Goal: Information Seeking & Learning: Learn about a topic

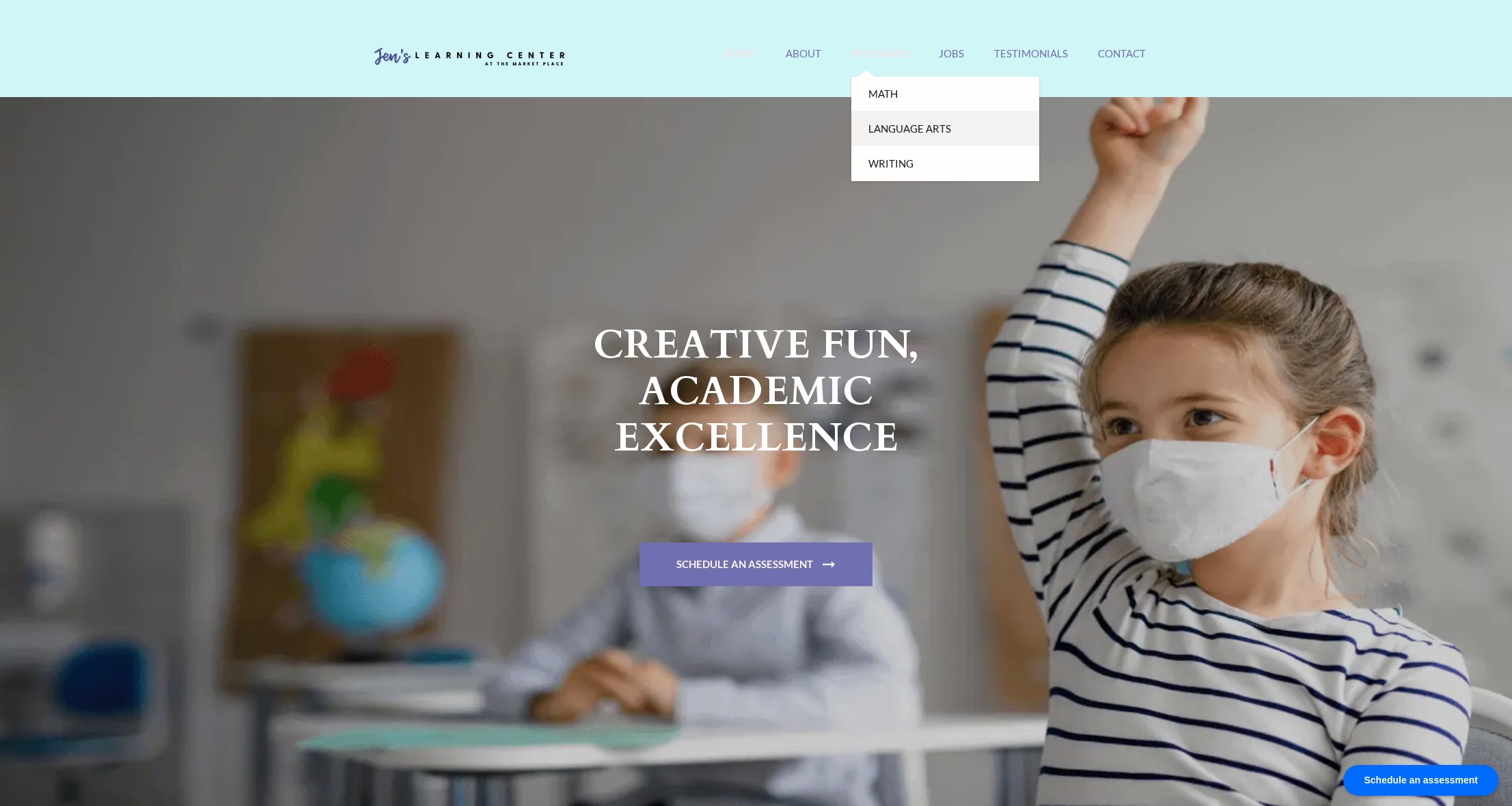
click at [897, 136] on link "Language Arts" at bounding box center [945, 129] width 188 height 35
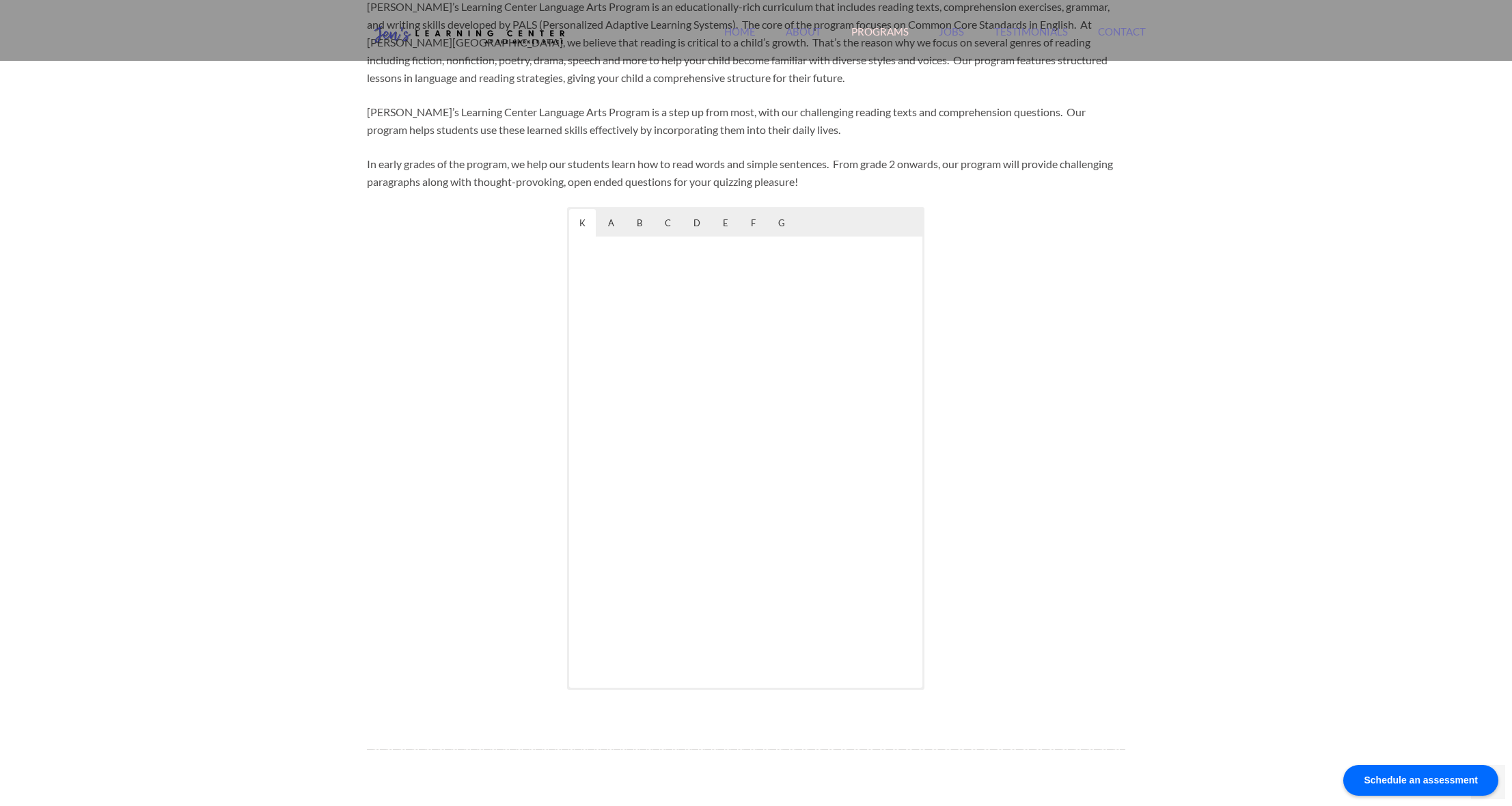
scroll to position [658, 0]
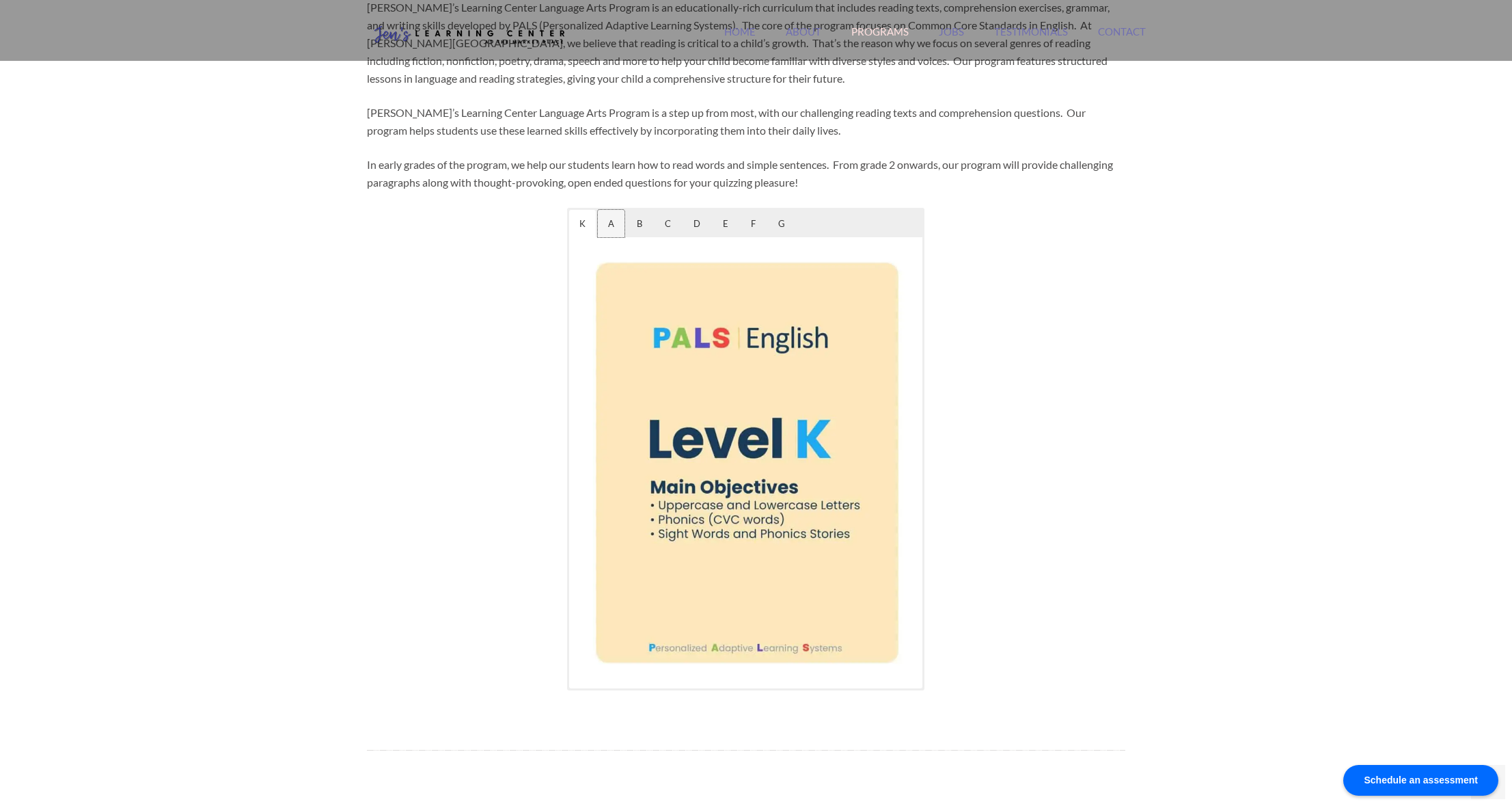
click at [616, 226] on span "A" at bounding box center [611, 223] width 26 height 27
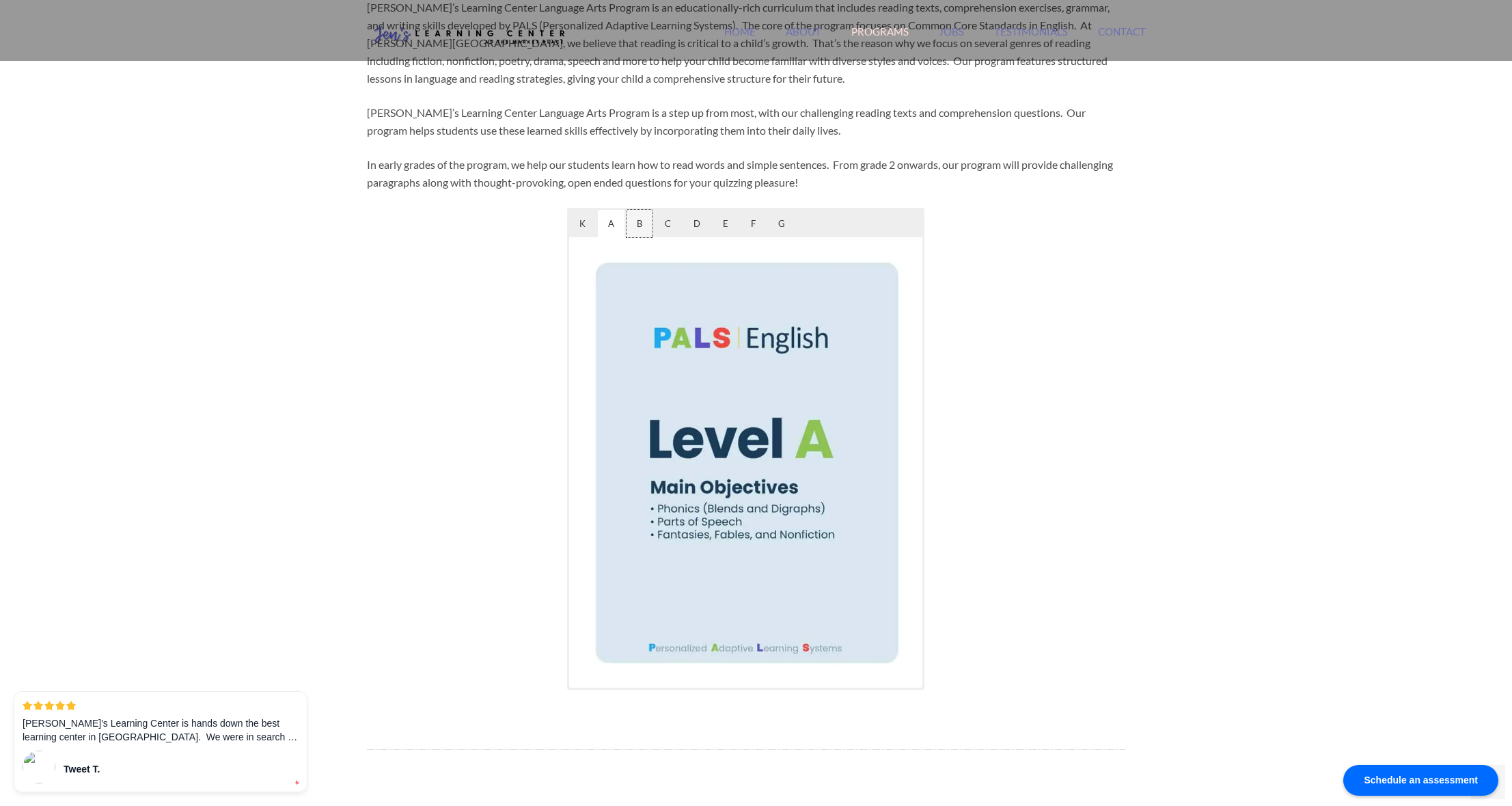
click at [637, 226] on span "B" at bounding box center [640, 223] width 26 height 27
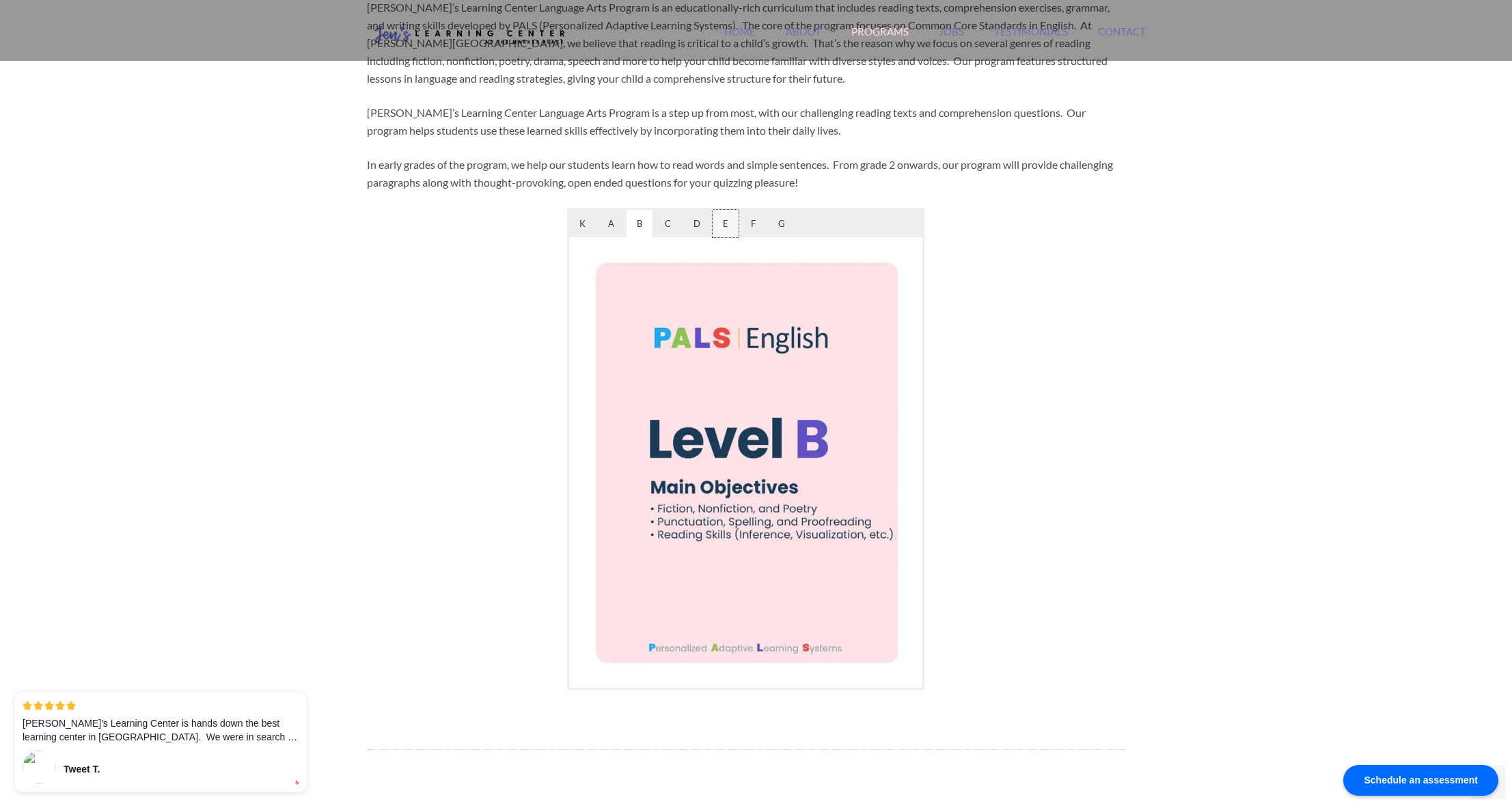
click at [725, 223] on span "E" at bounding box center [725, 223] width 26 height 27
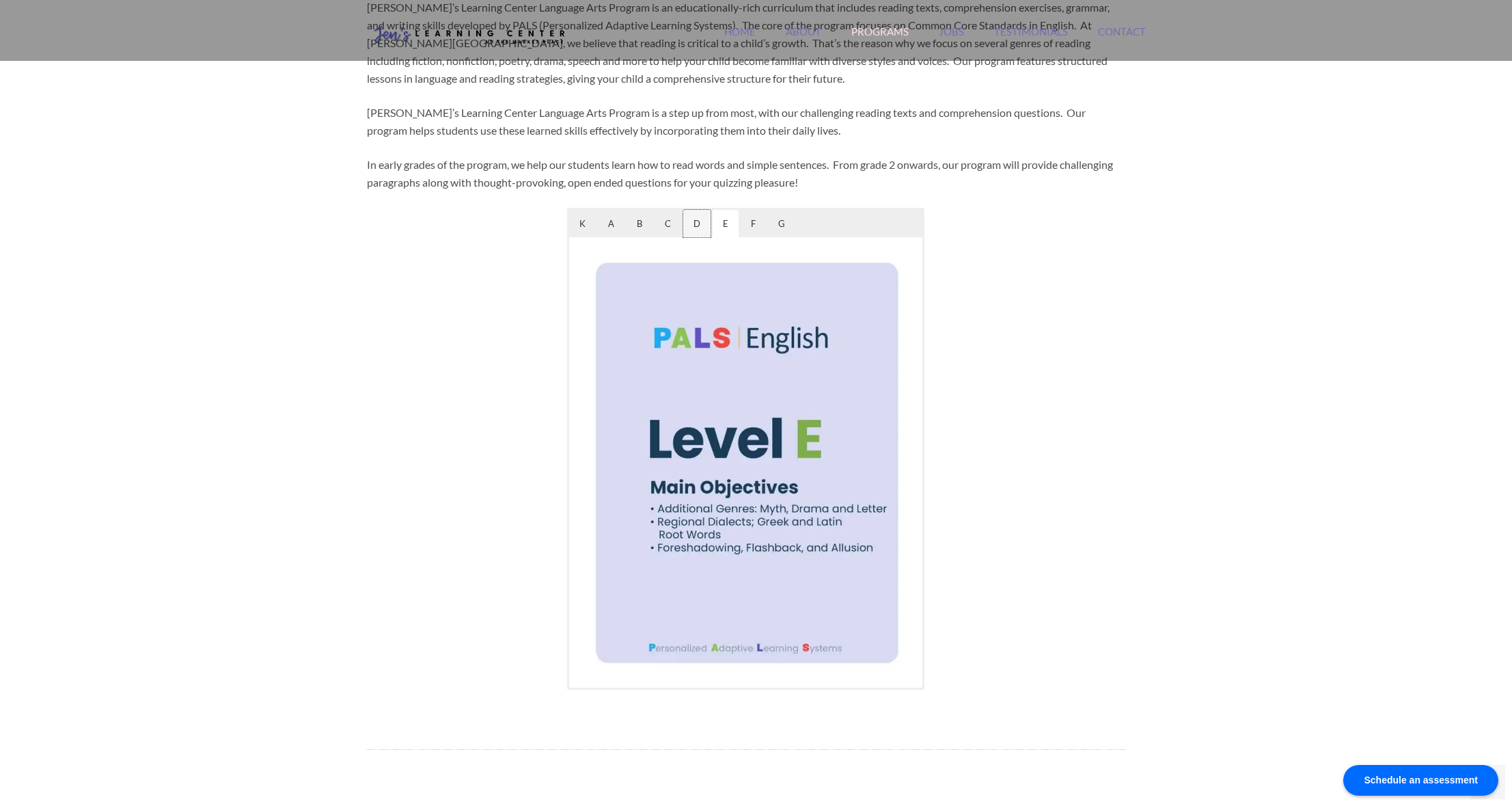
click at [696, 222] on span "D" at bounding box center [697, 223] width 27 height 27
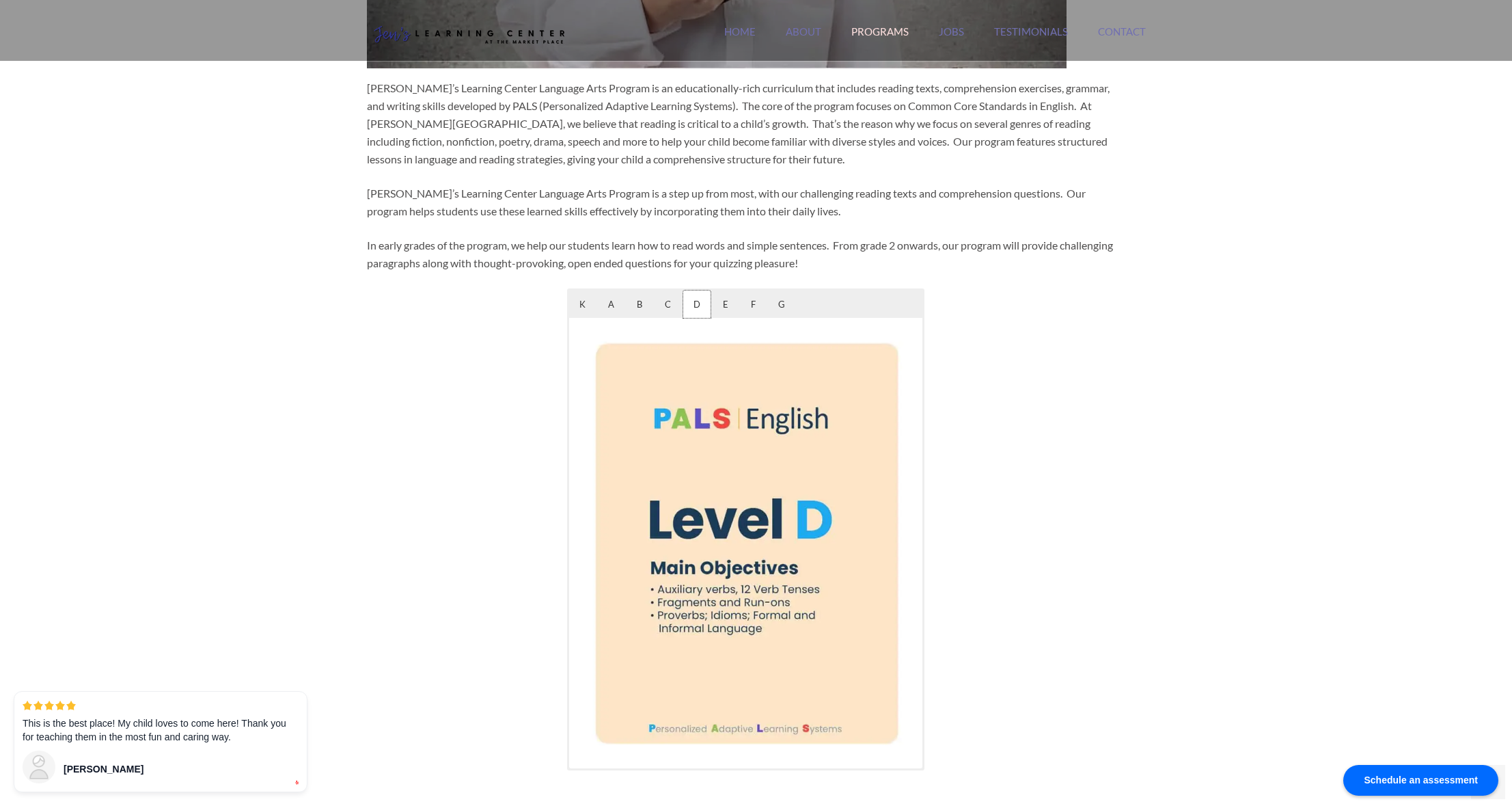
scroll to position [586, 0]
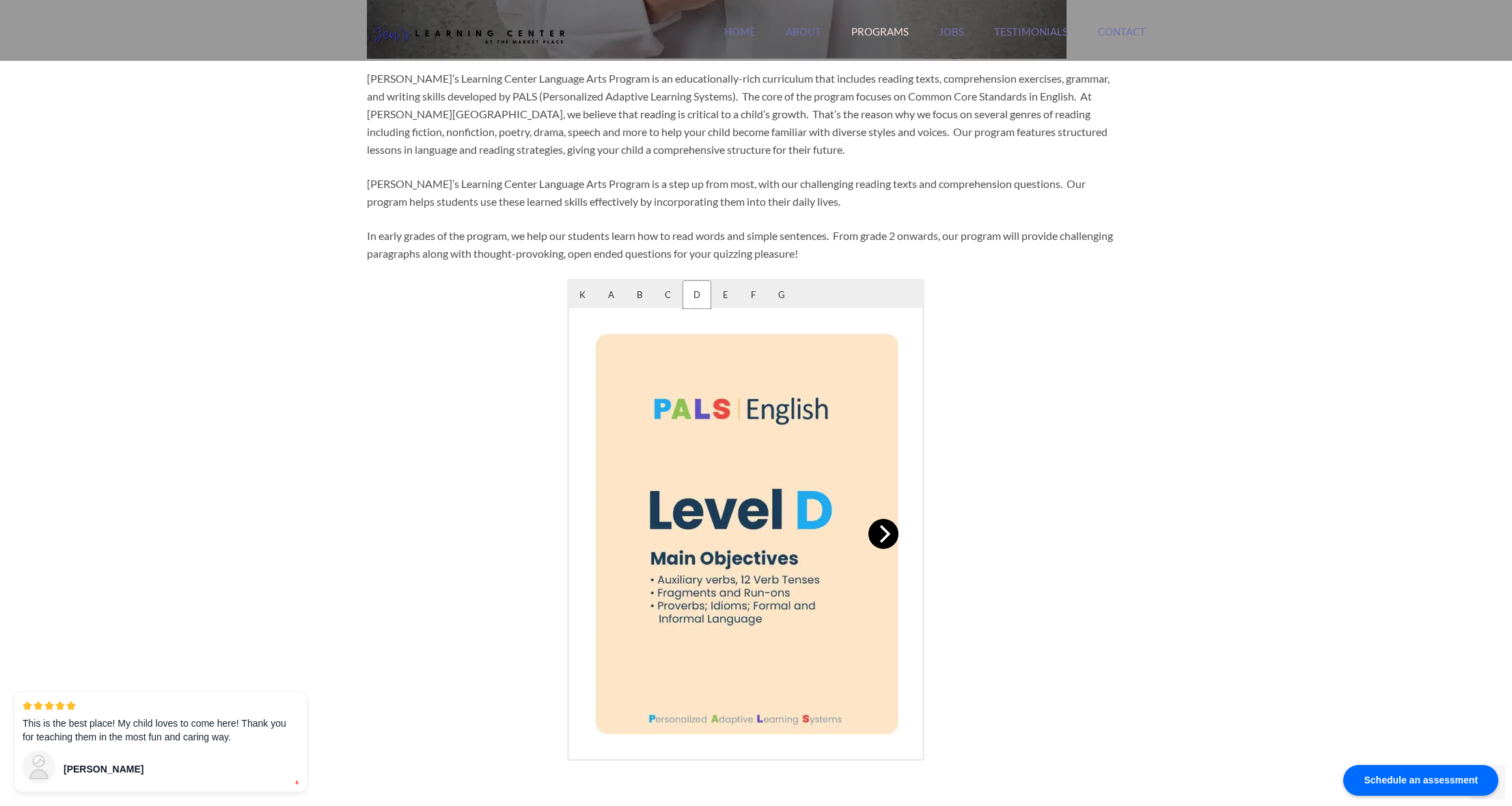
click at [881, 540] on icon "Next" at bounding box center [885, 533] width 11 height 17
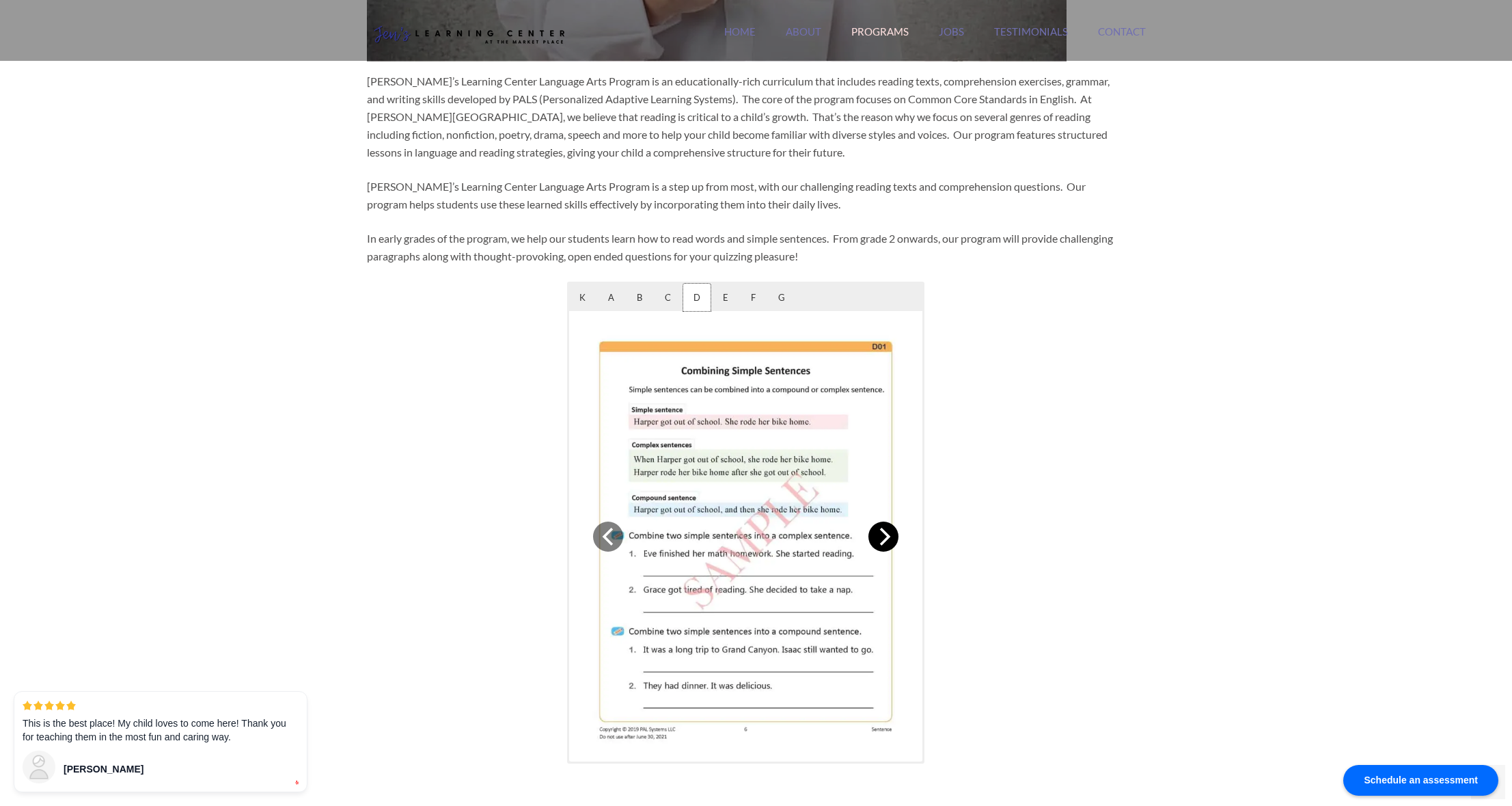
click at [882, 540] on icon "Next" at bounding box center [883, 536] width 17 height 17
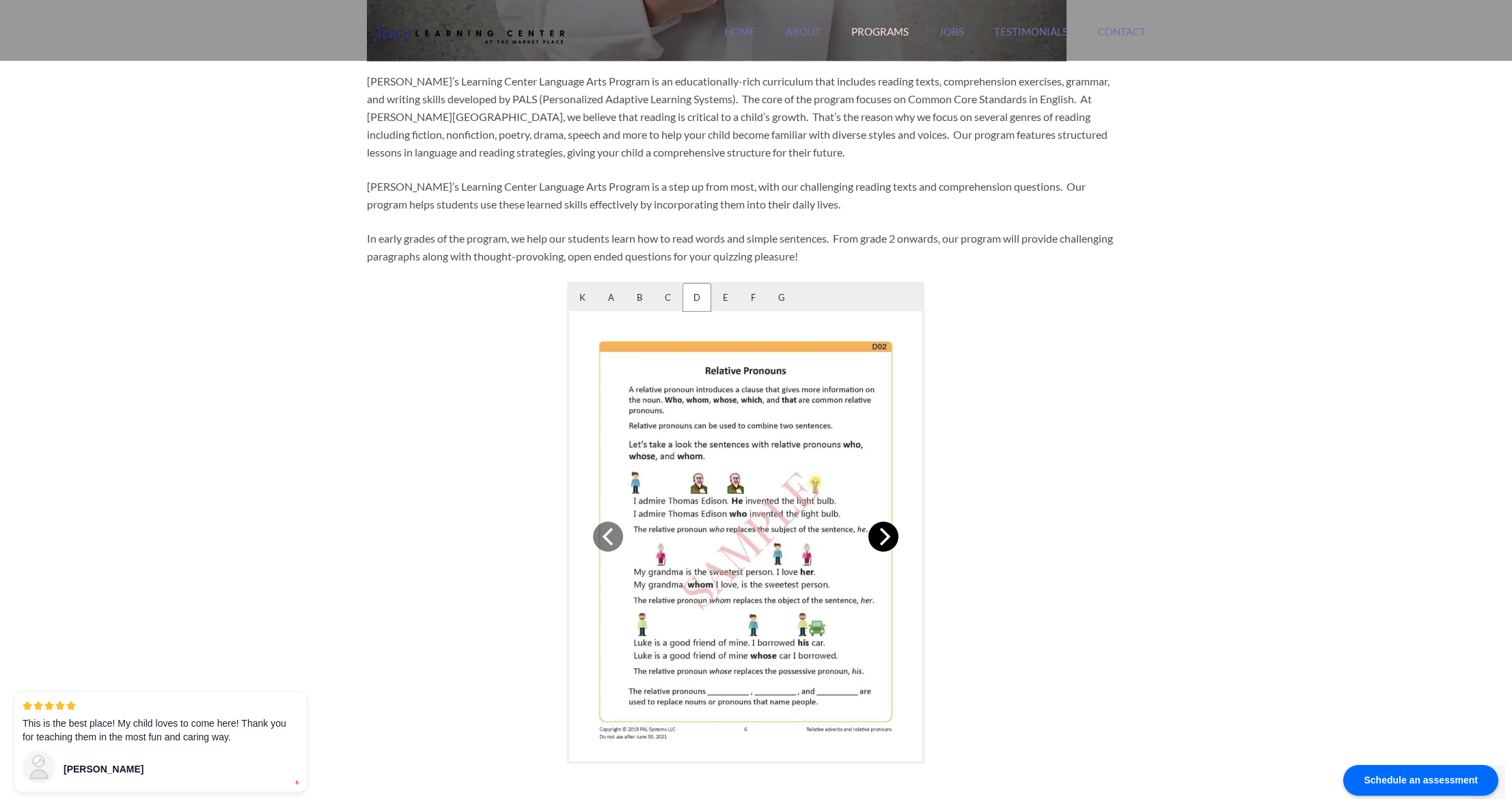
click at [882, 540] on icon "Next" at bounding box center [883, 536] width 17 height 17
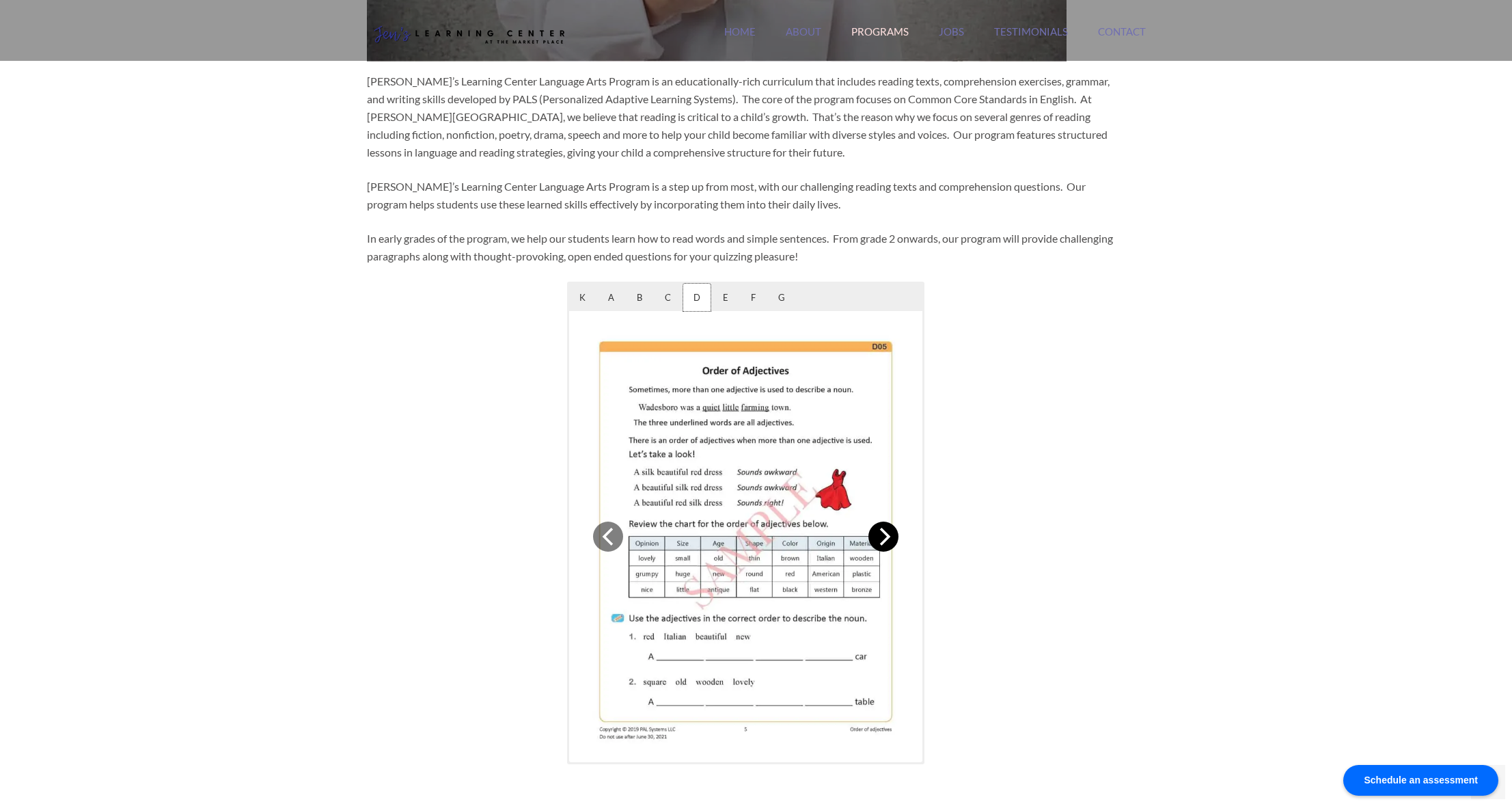
click at [882, 540] on icon "Next" at bounding box center [883, 536] width 17 height 17
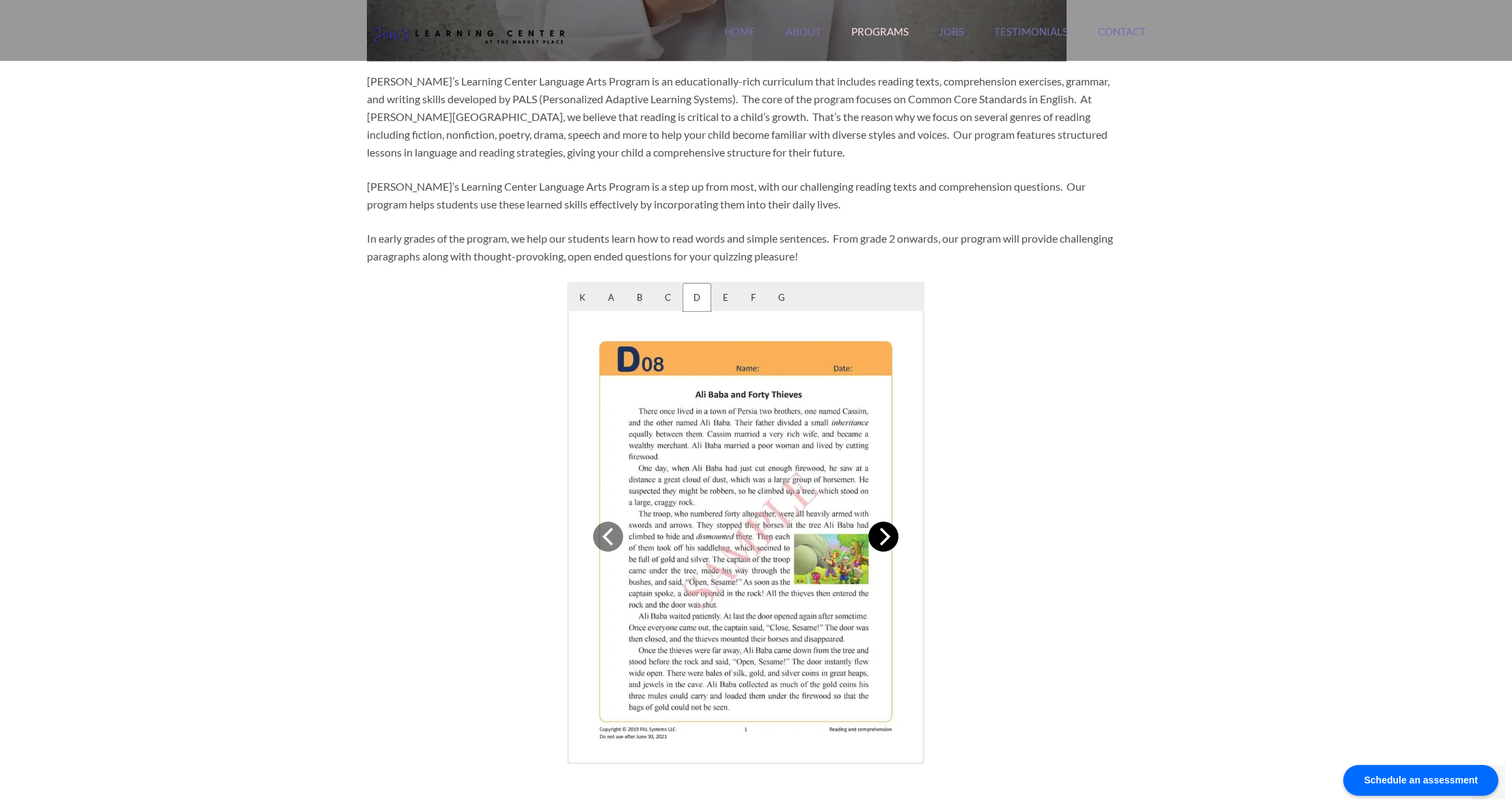
click at [882, 540] on icon "Next" at bounding box center [883, 536] width 17 height 17
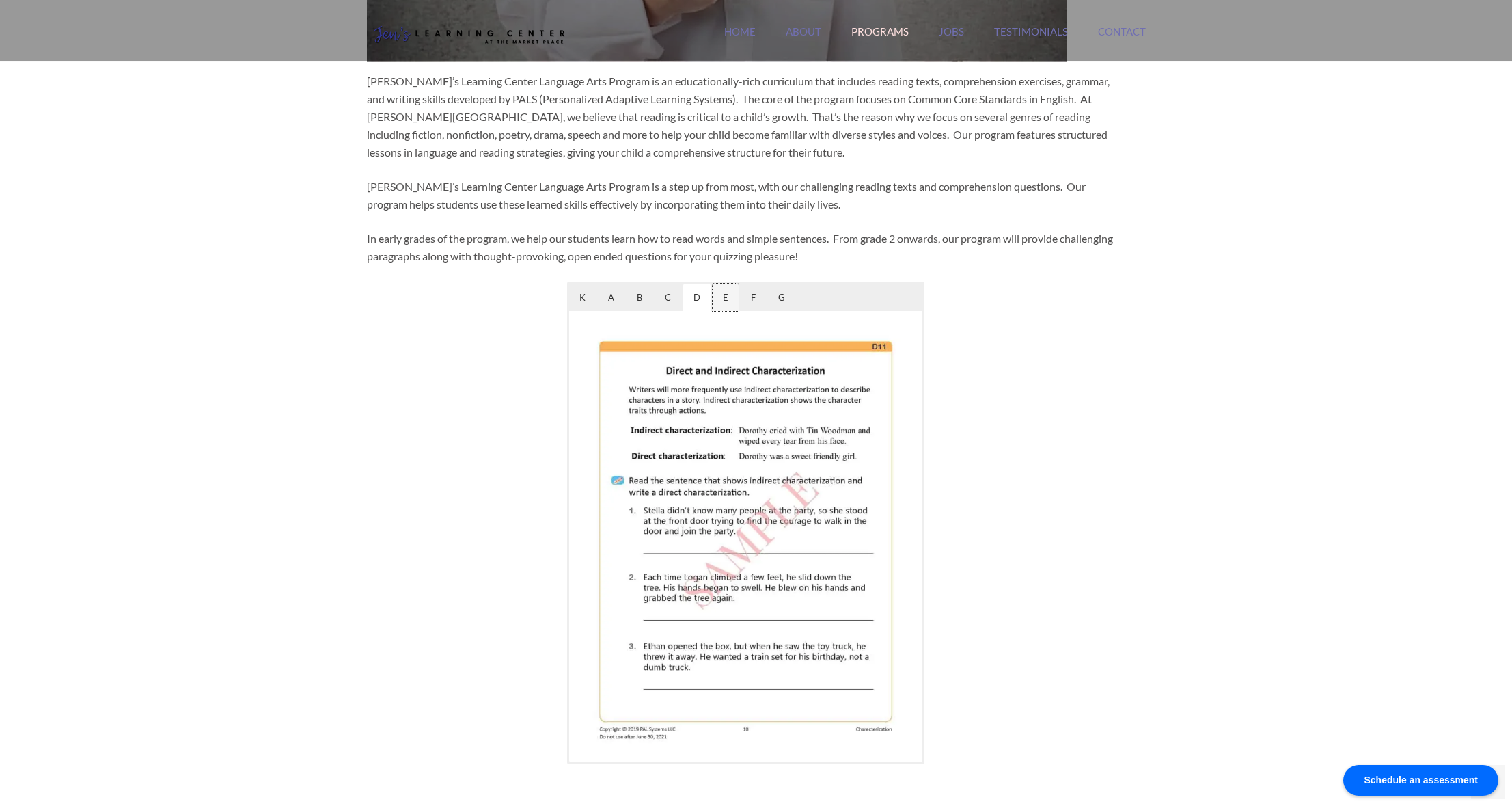
click at [724, 300] on span "E" at bounding box center [725, 297] width 26 height 27
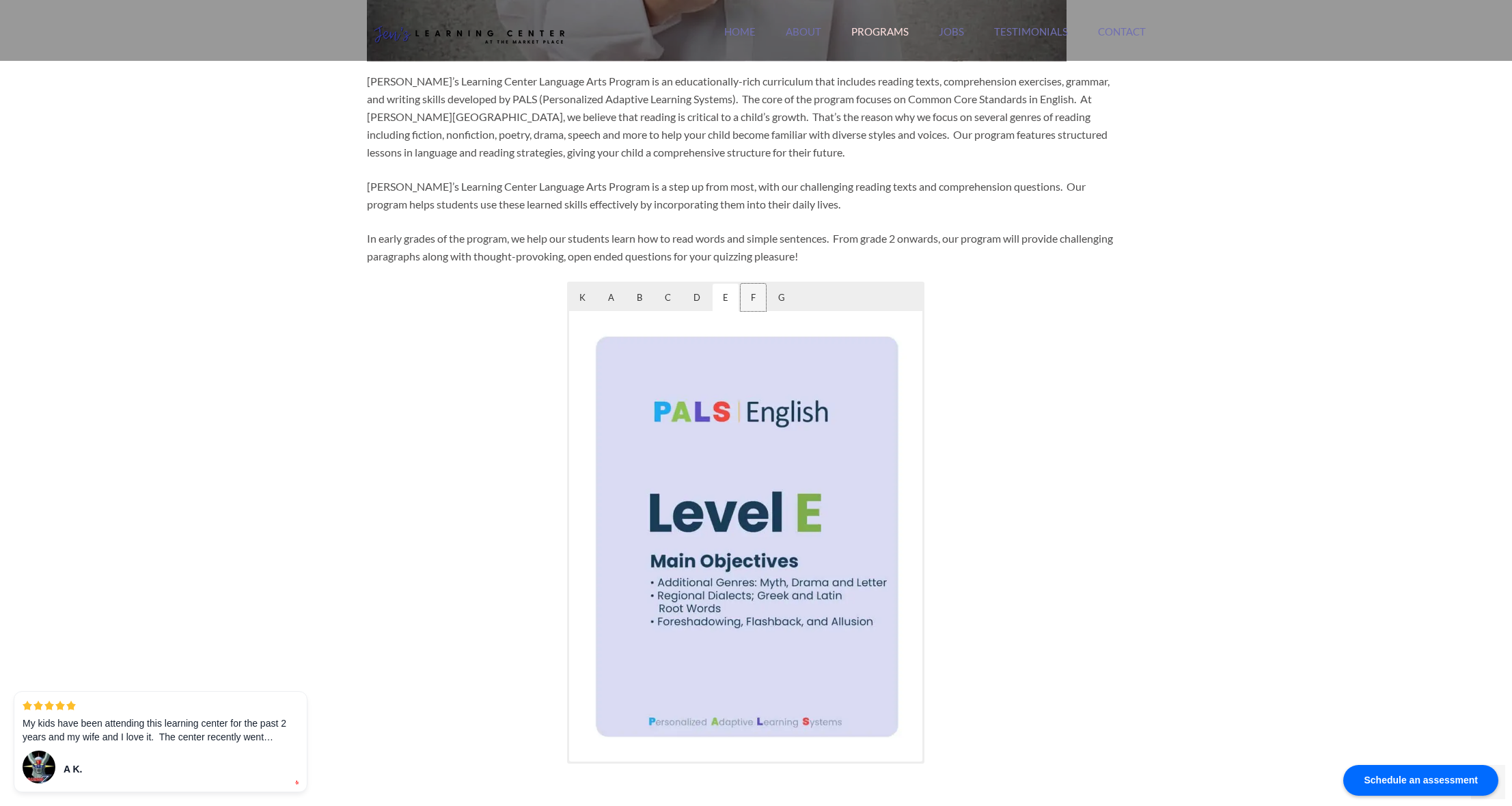
click at [751, 295] on span "F" at bounding box center [753, 297] width 25 height 27
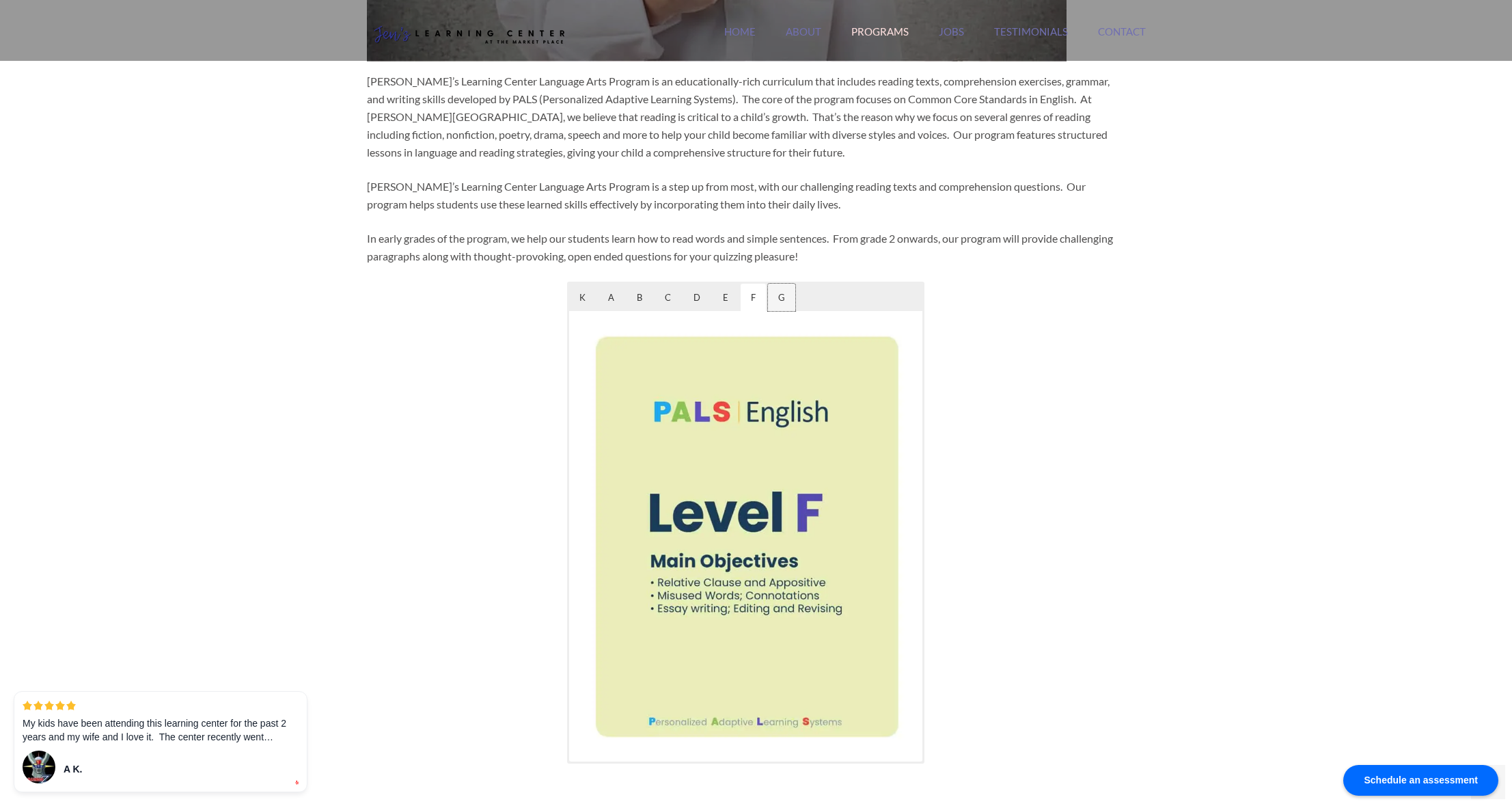
click at [774, 294] on span "G" at bounding box center [781, 297] width 27 height 27
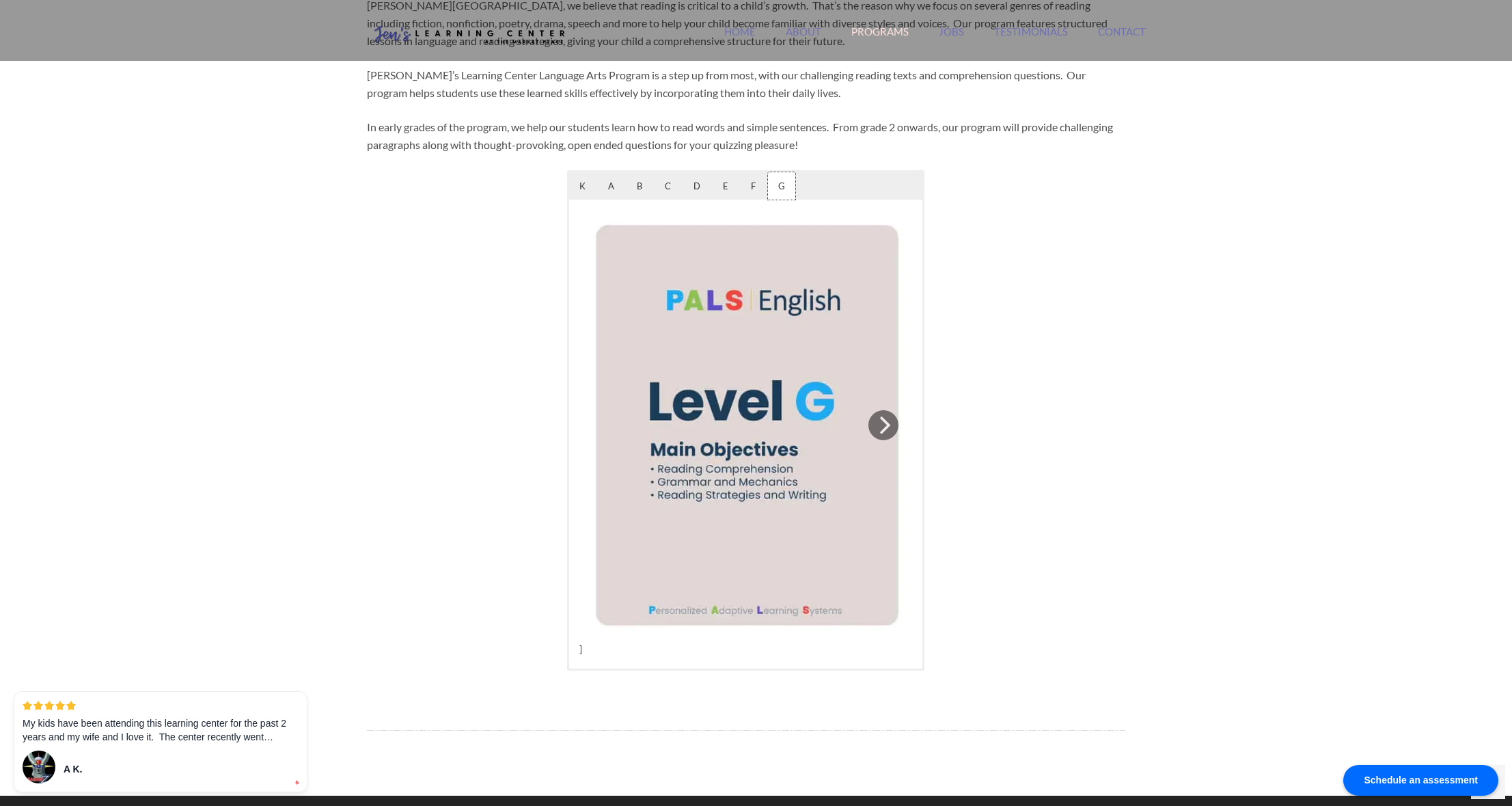
scroll to position [697, 0]
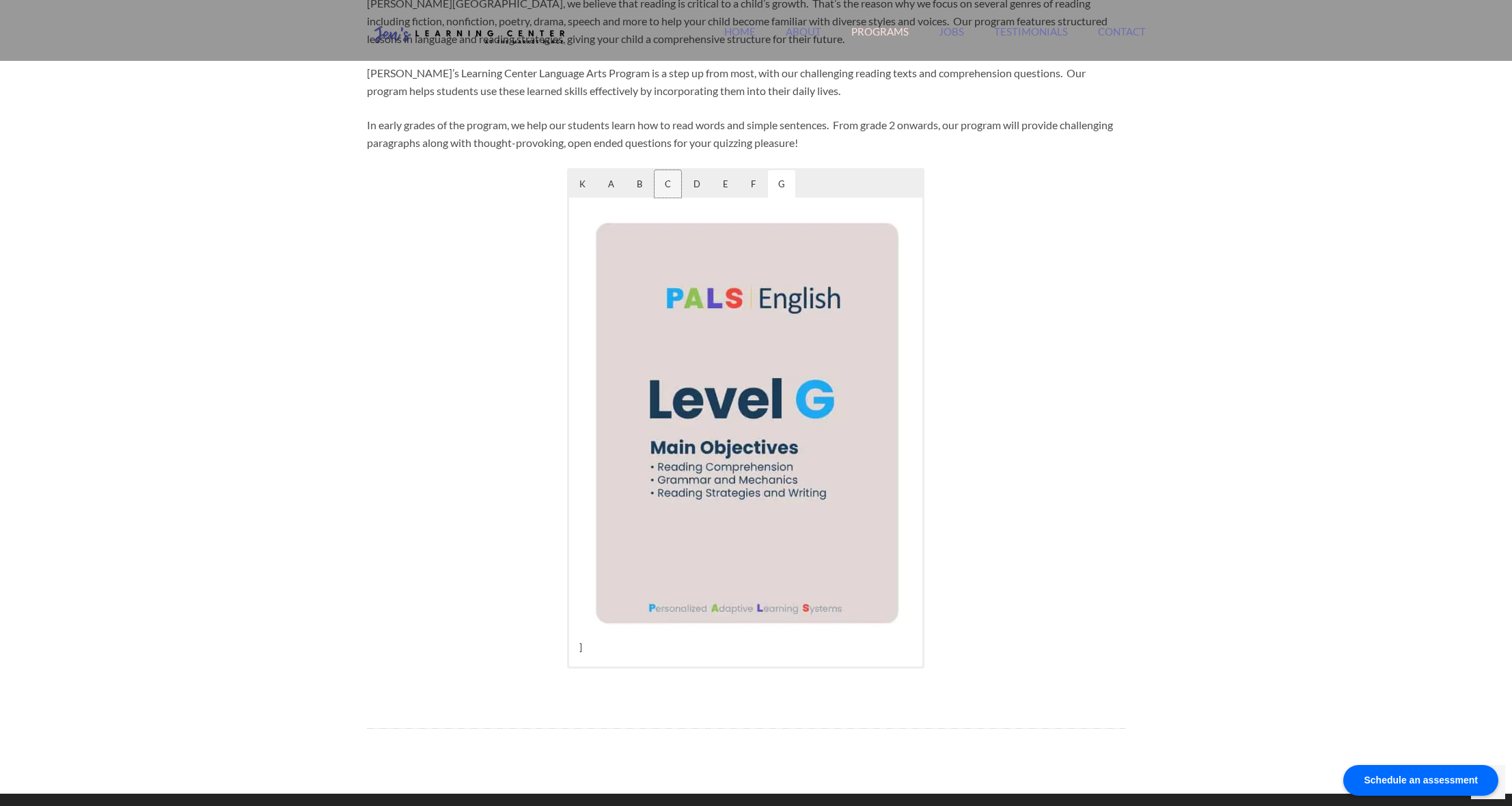
click at [670, 186] on span "C" at bounding box center [668, 184] width 26 height 27
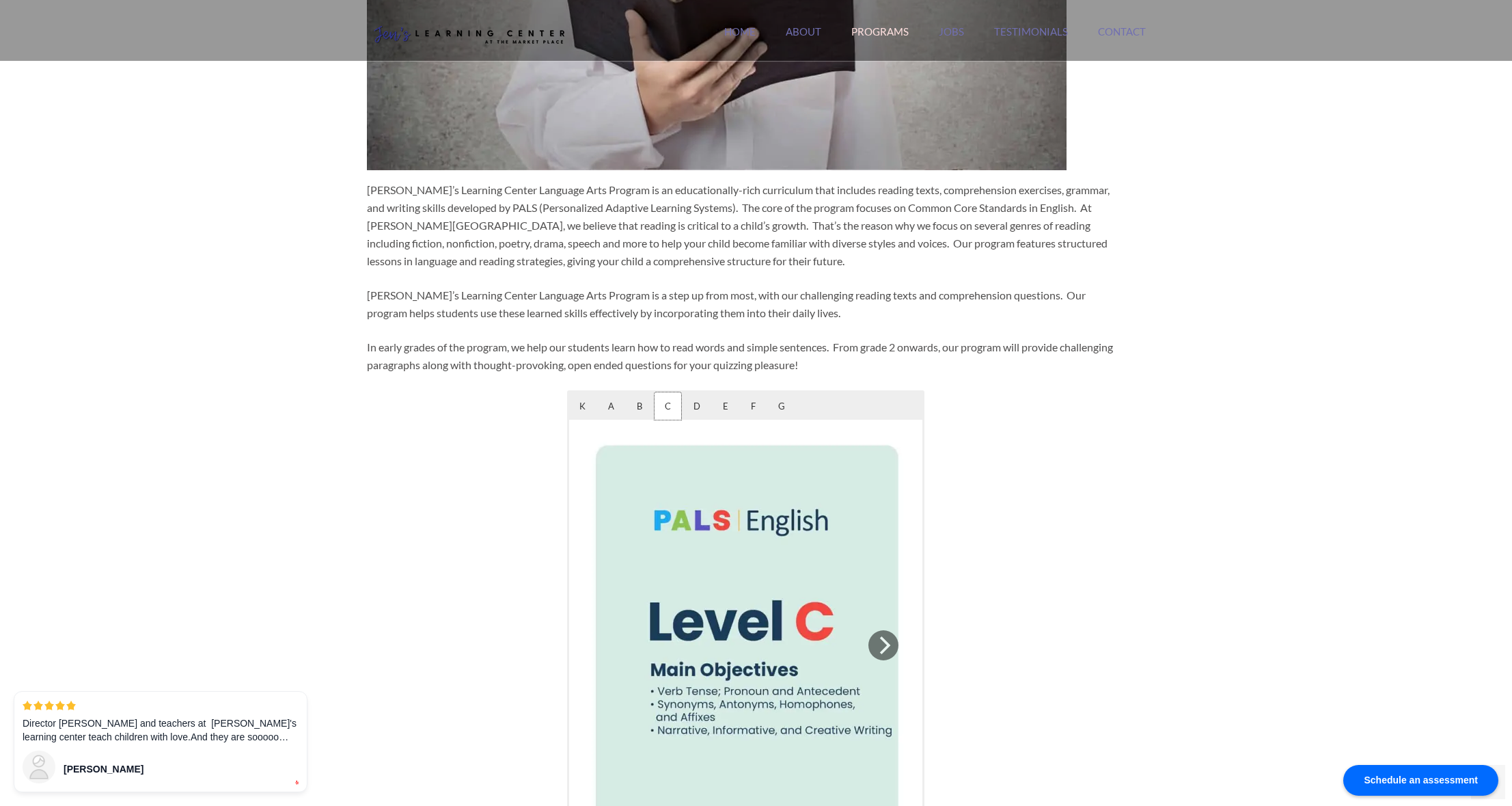
scroll to position [673, 0]
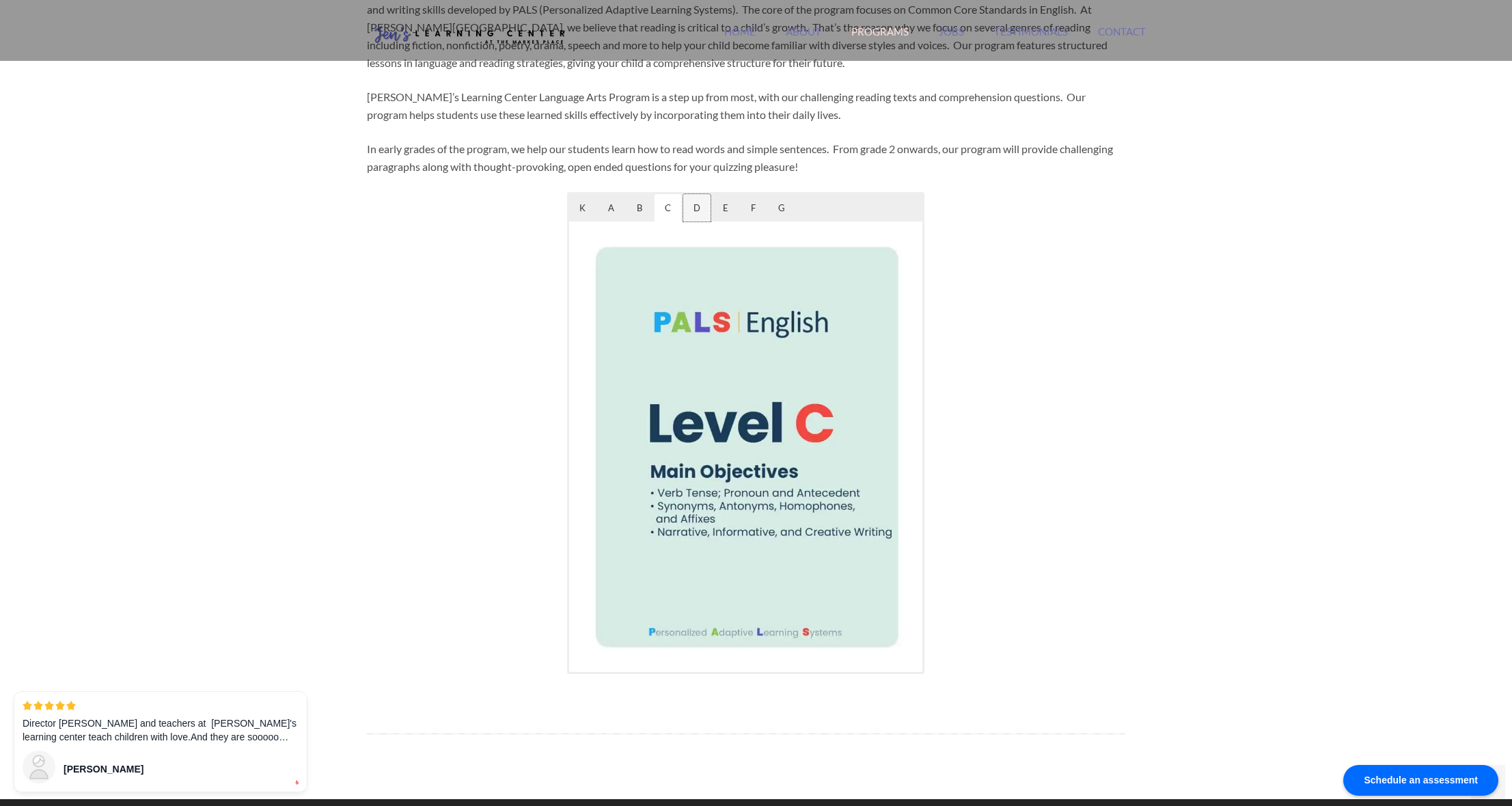
click at [700, 212] on span "D" at bounding box center [697, 208] width 27 height 27
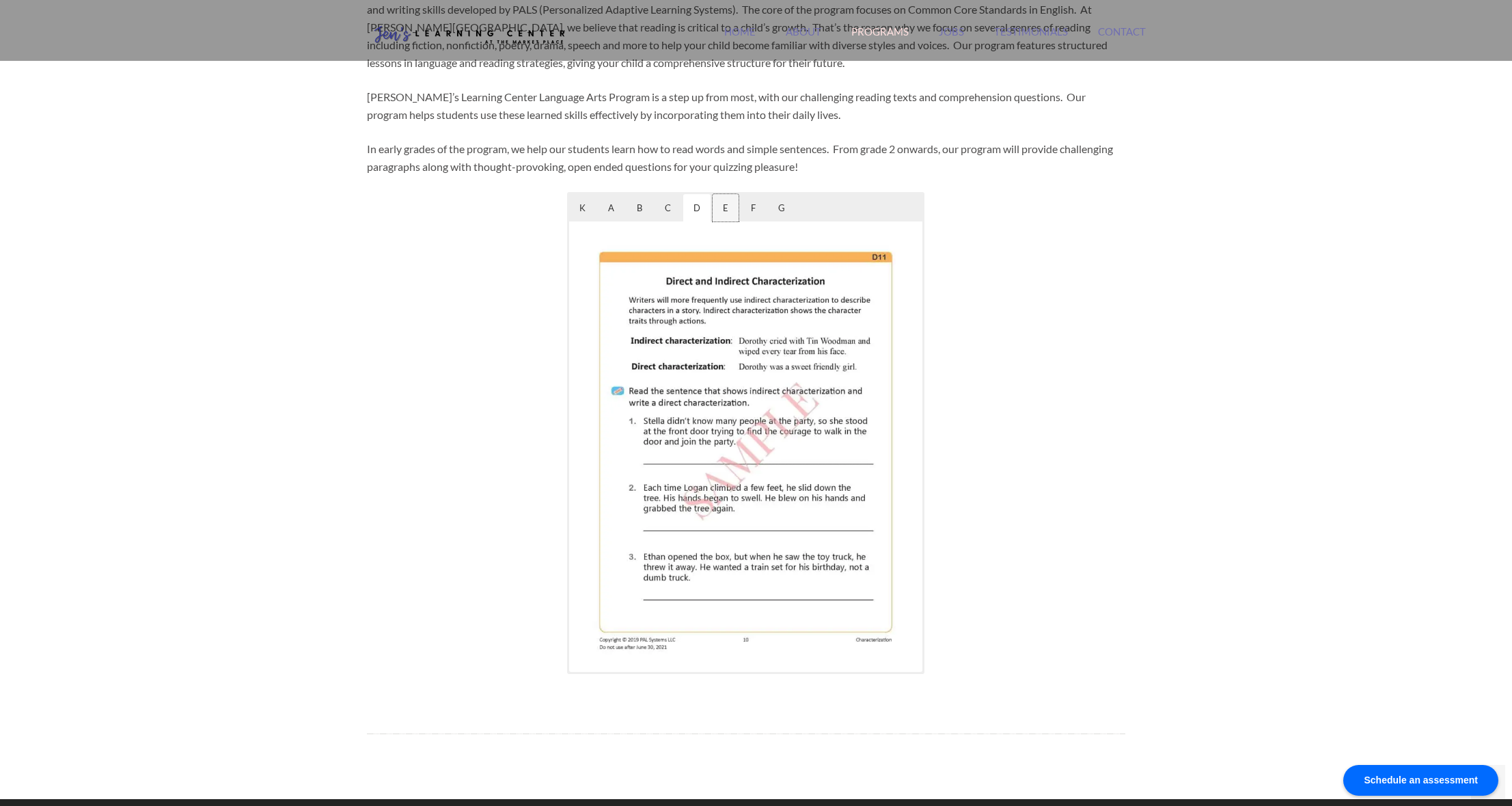
click at [724, 211] on span "E" at bounding box center [725, 208] width 26 height 27
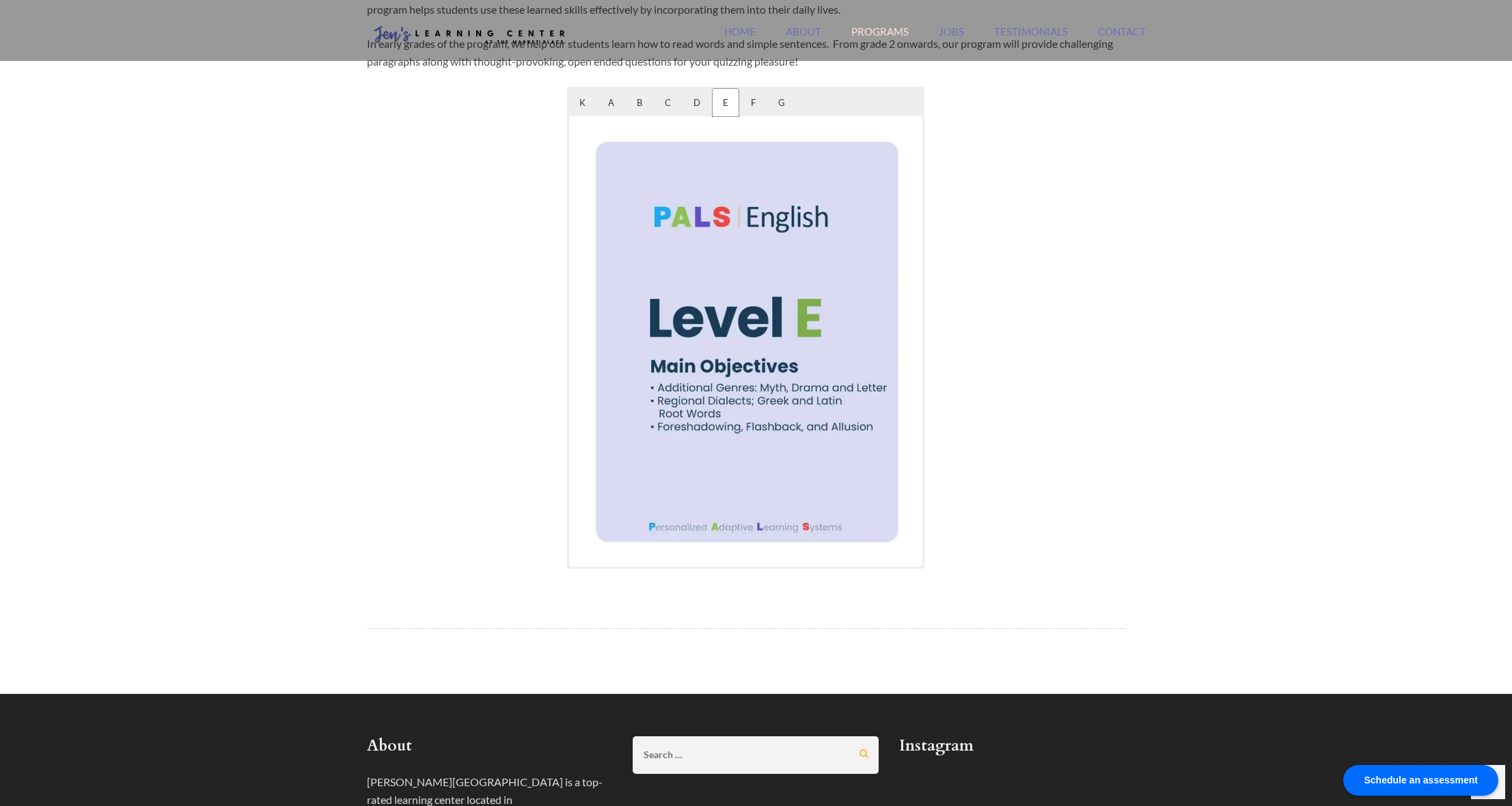
scroll to position [745, 0]
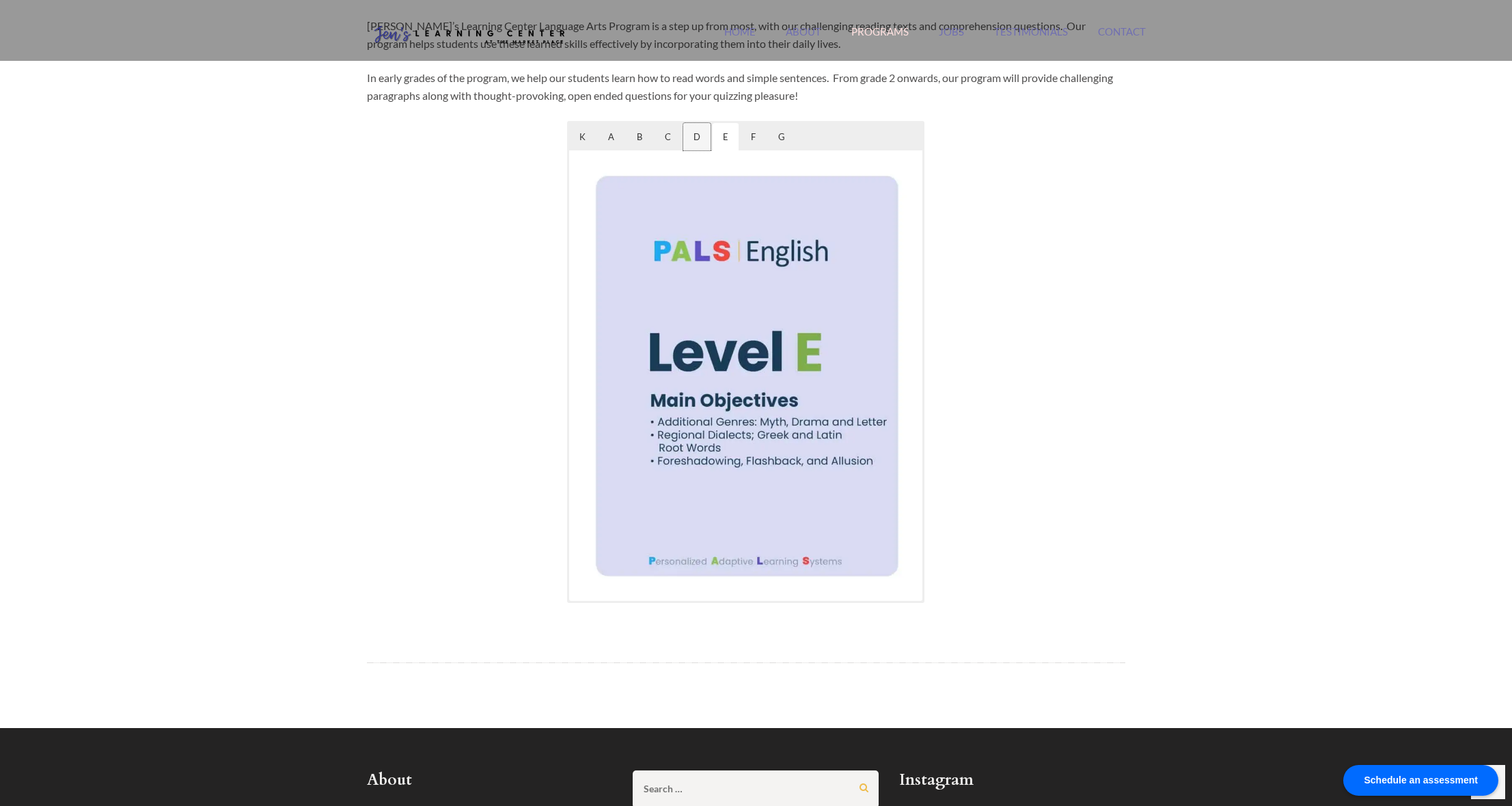
click at [699, 142] on span "D" at bounding box center [697, 136] width 27 height 27
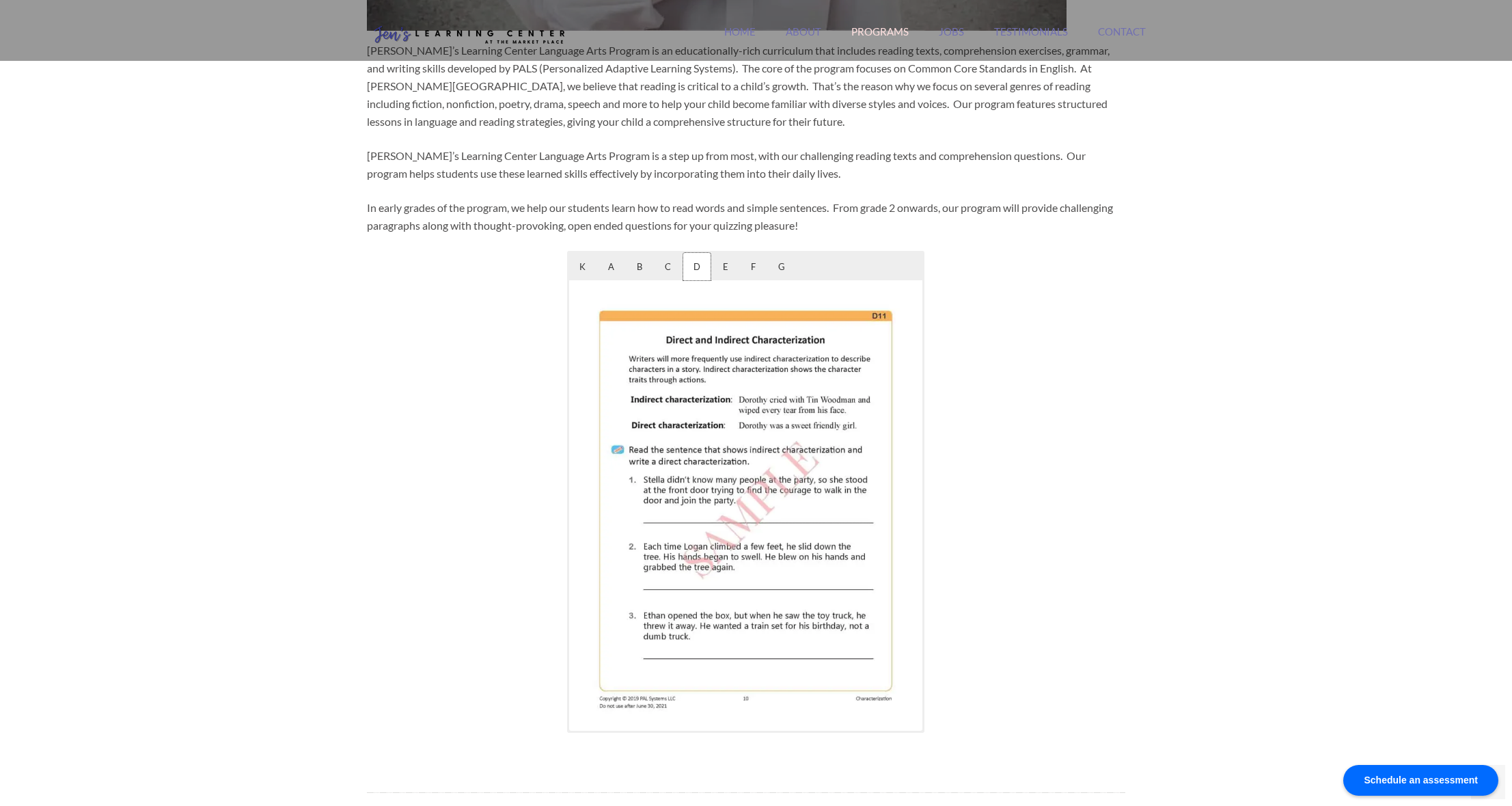
scroll to position [632, 0]
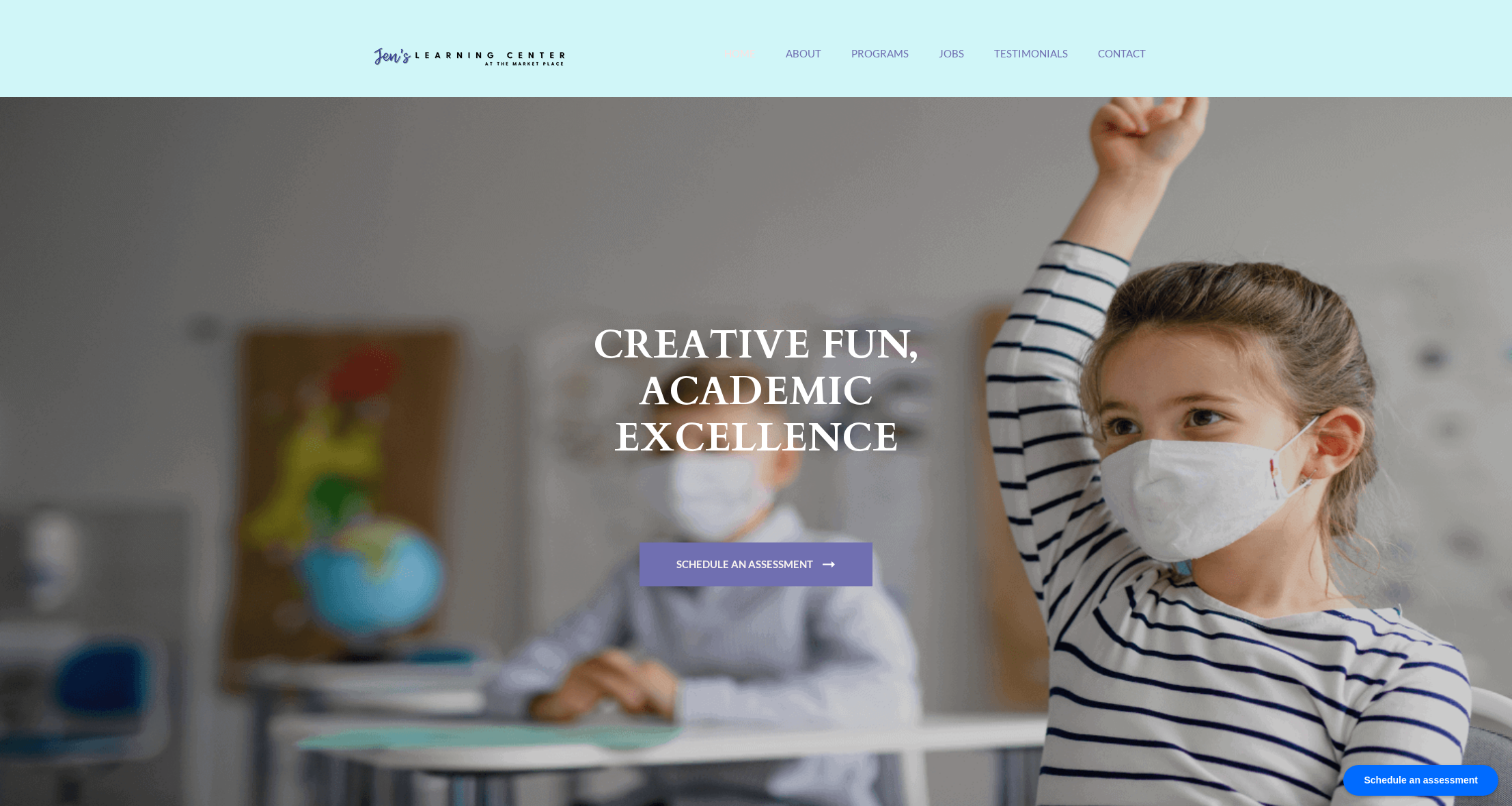
click at [737, 57] on link "Home" at bounding box center [740, 61] width 32 height 30
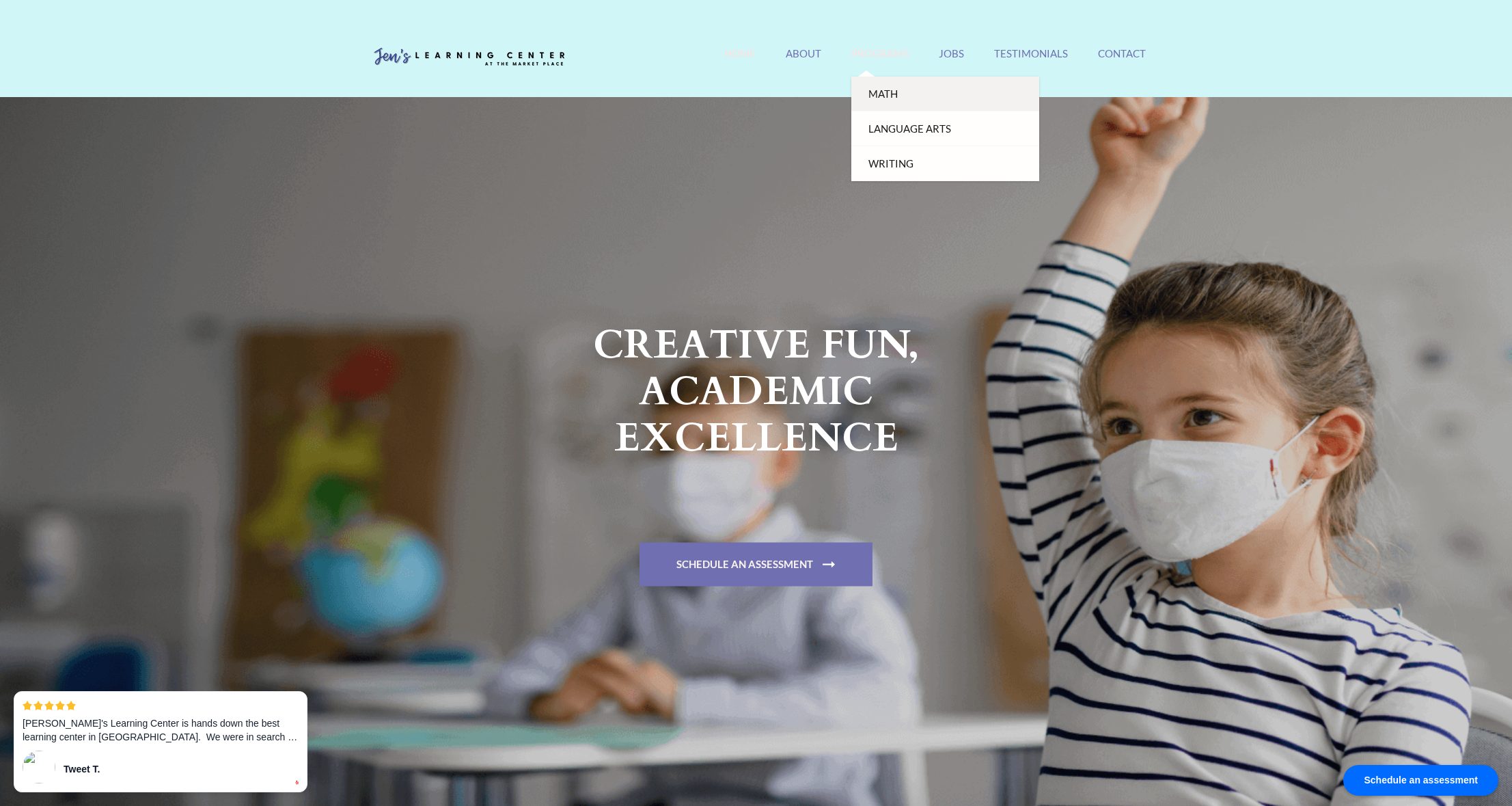
click at [889, 99] on link "Math" at bounding box center [945, 94] width 188 height 35
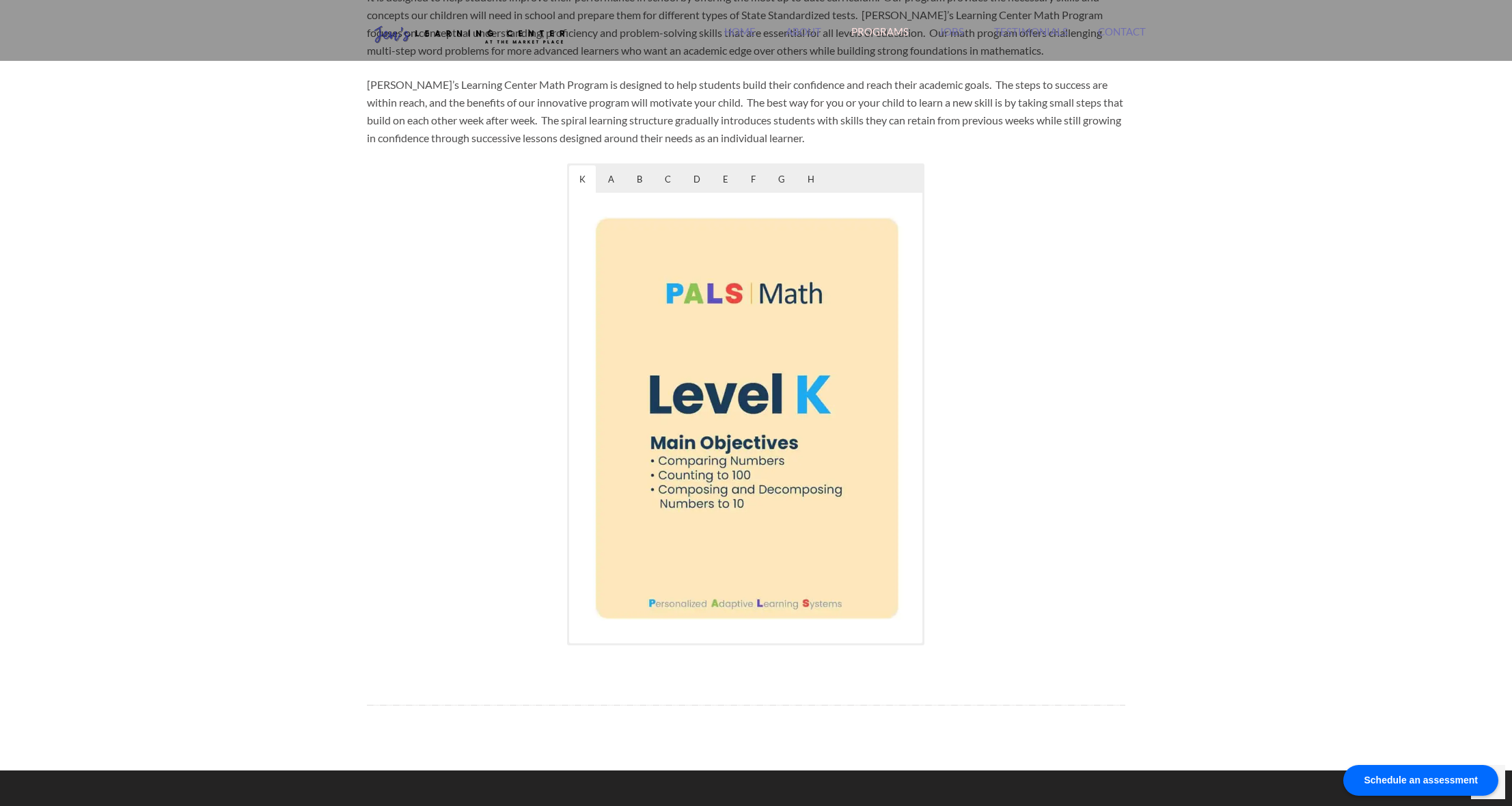
scroll to position [526, 0]
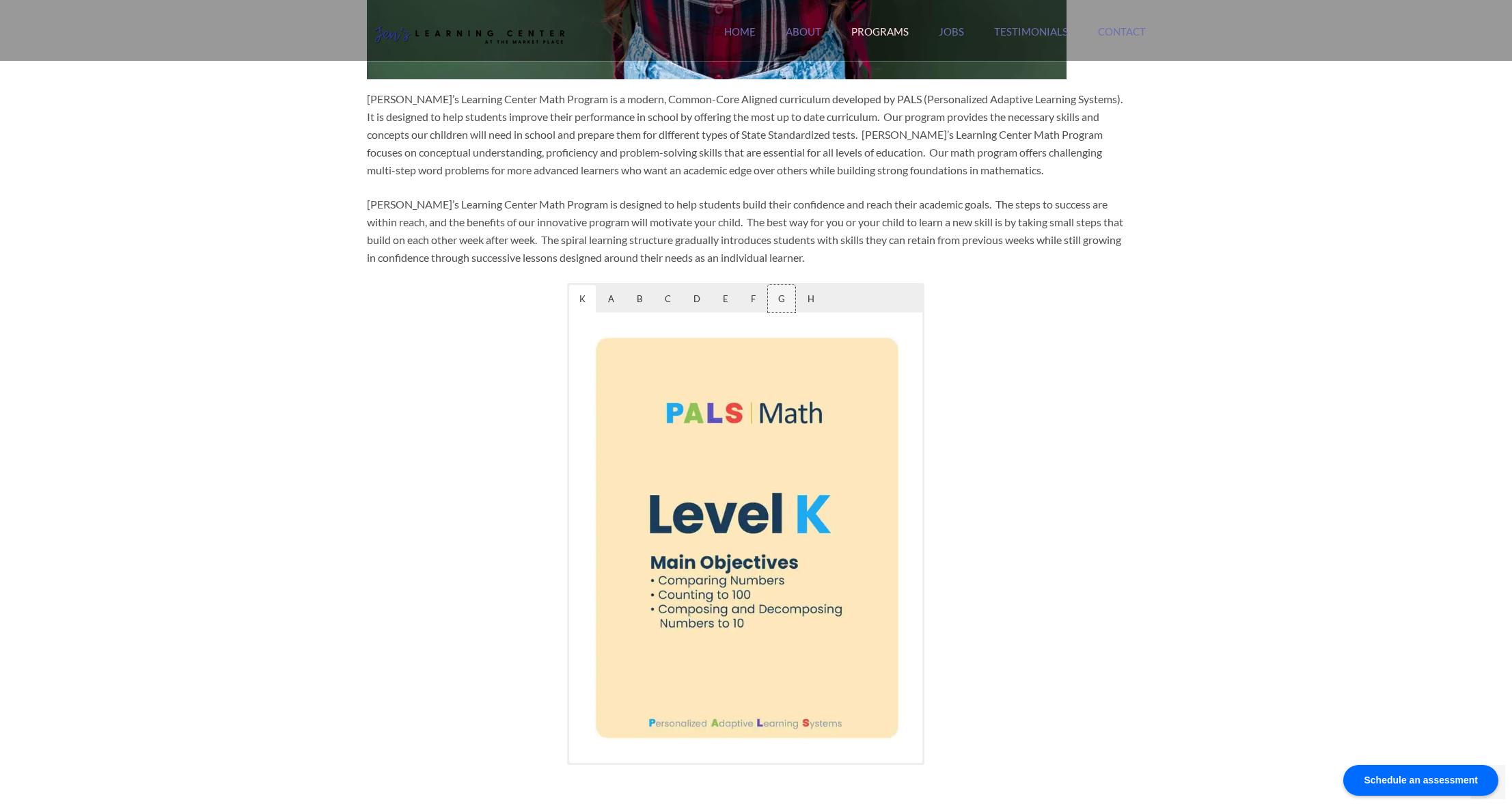
click at [778, 308] on span "G" at bounding box center [781, 298] width 27 height 27
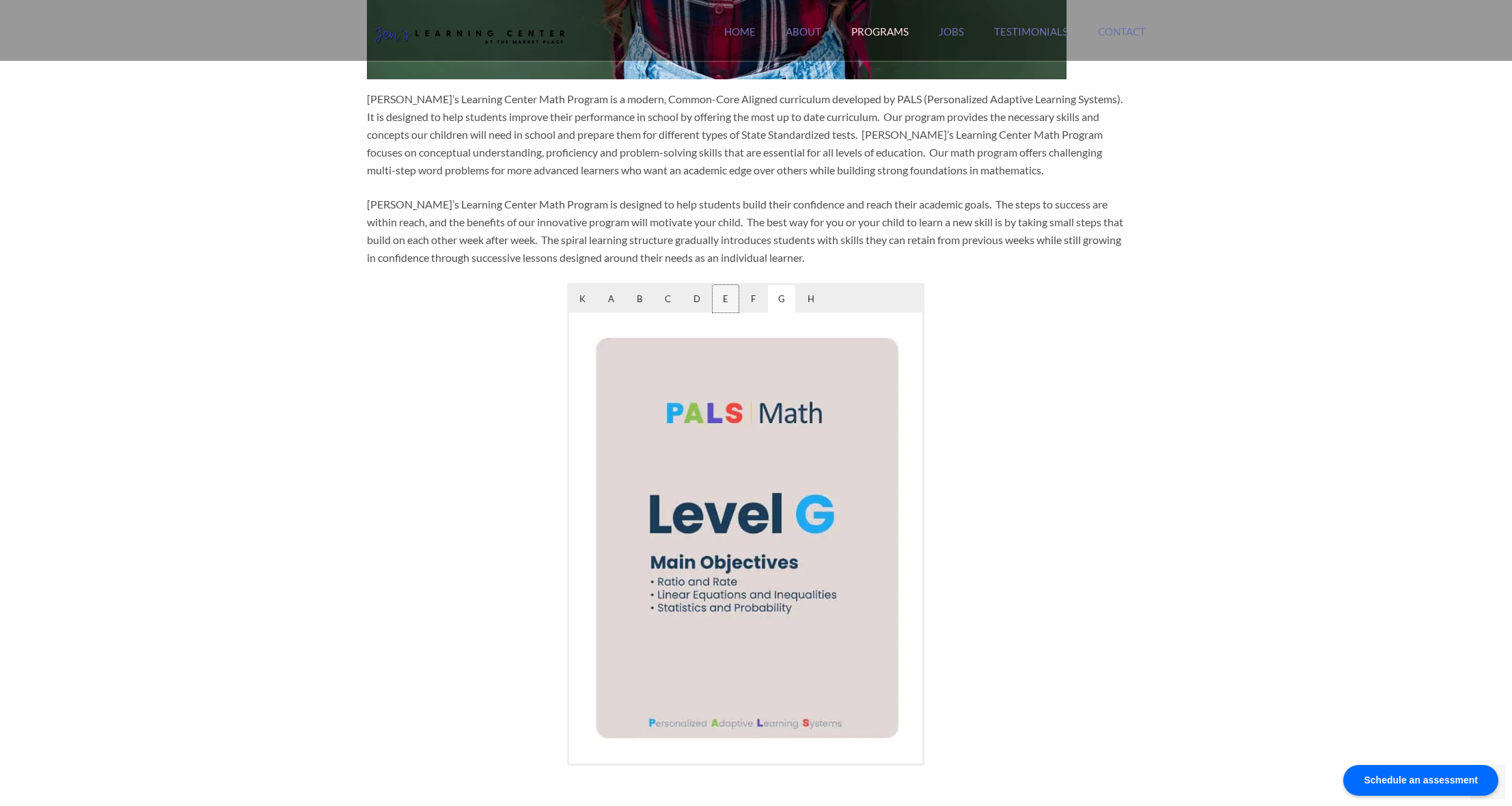
click at [731, 303] on span "E" at bounding box center [725, 298] width 26 height 27
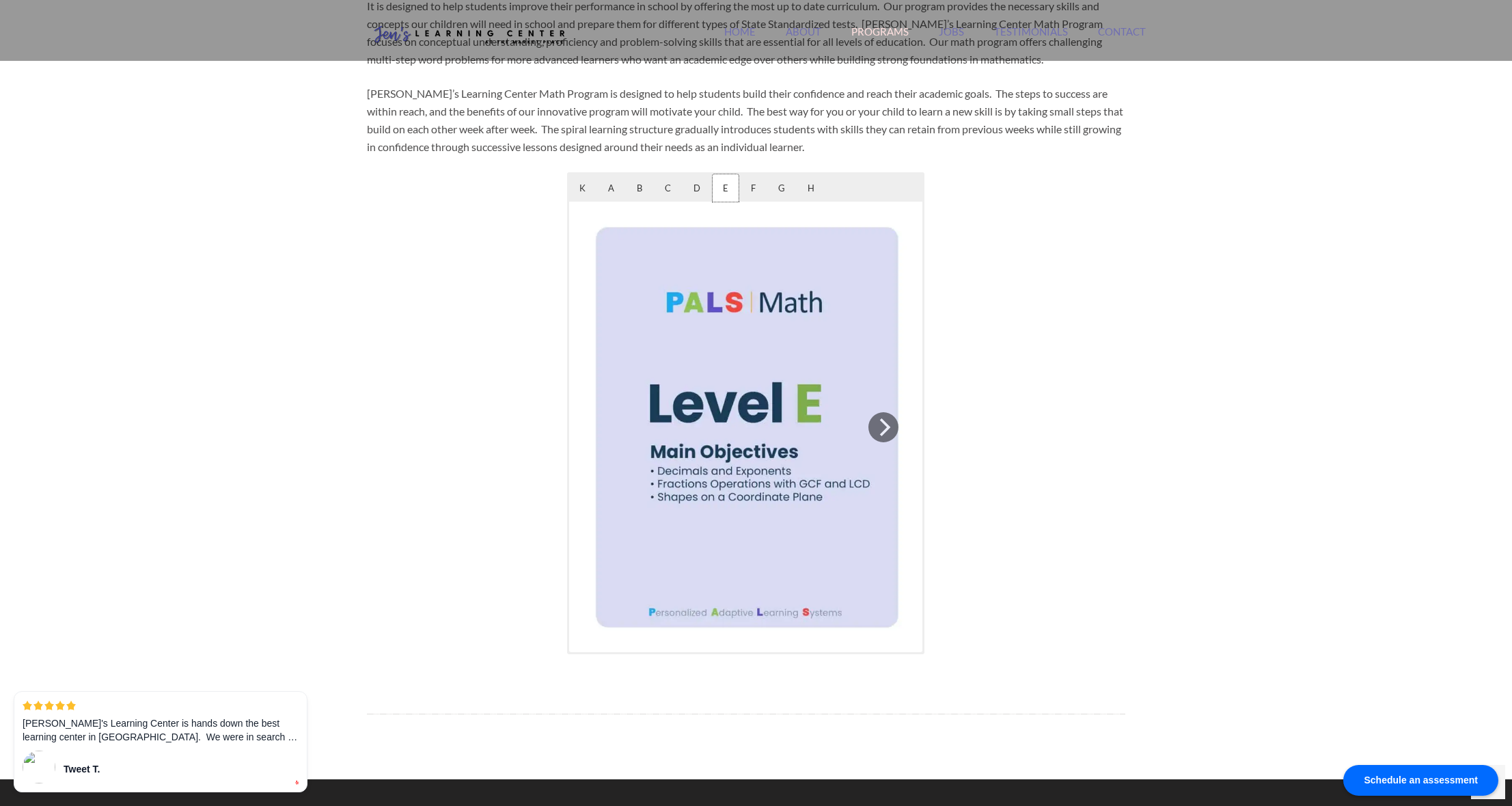
scroll to position [636, 0]
click at [884, 429] on icon "Next" at bounding box center [883, 427] width 17 height 17
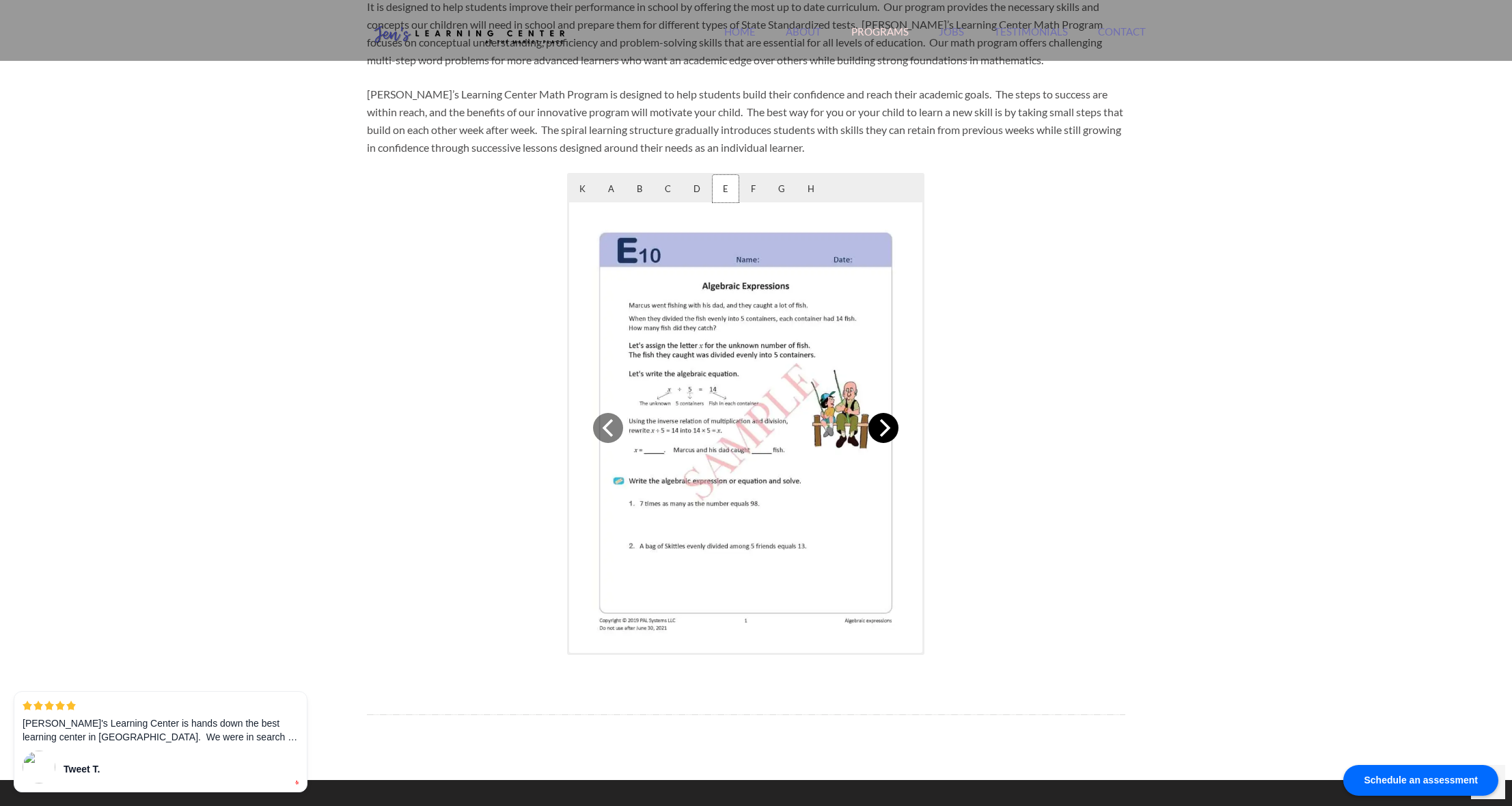
click at [884, 429] on icon "Next" at bounding box center [883, 427] width 17 height 17
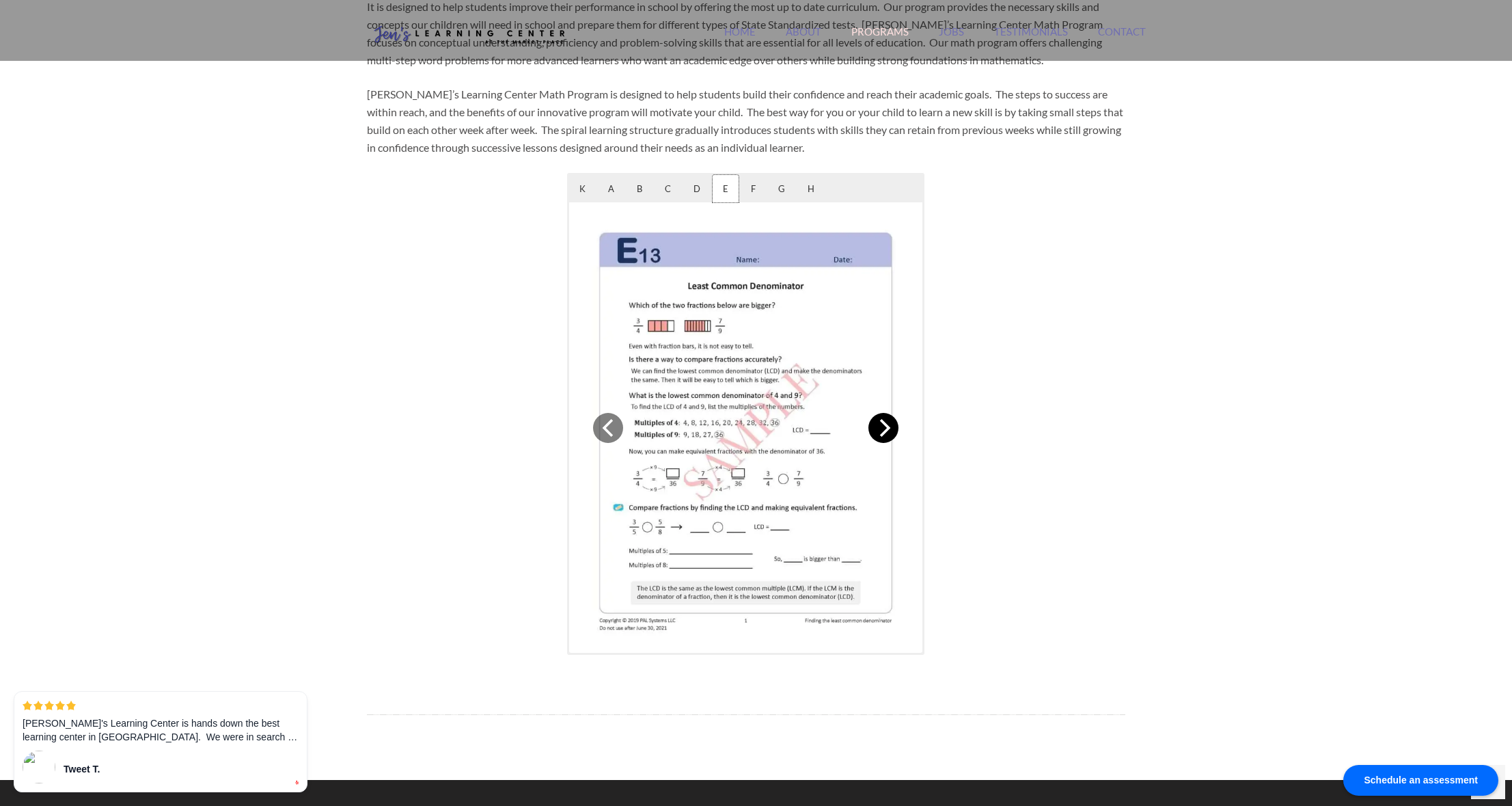
click at [884, 429] on icon "Next" at bounding box center [883, 427] width 17 height 17
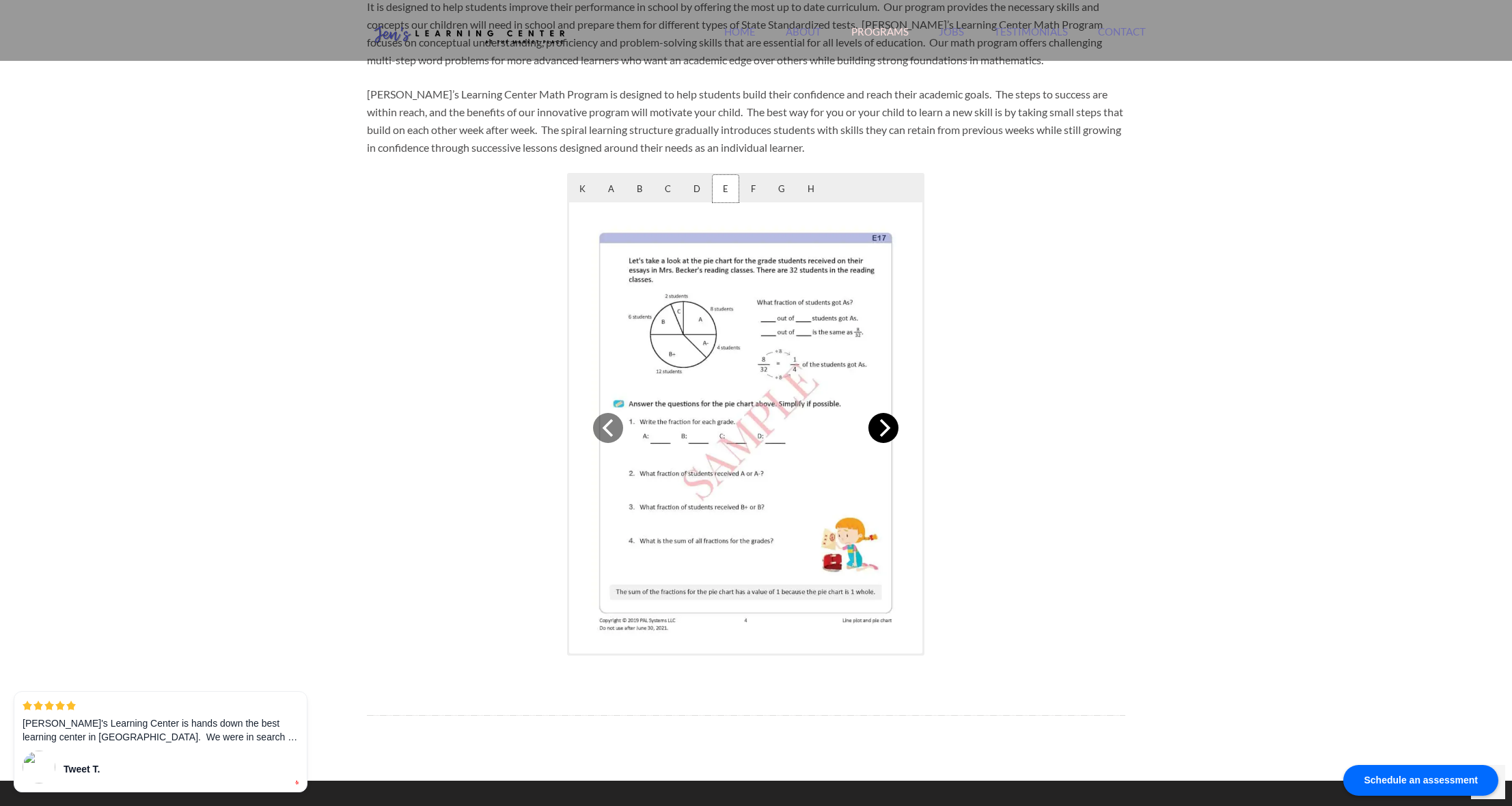
click at [884, 429] on icon "Next" at bounding box center [883, 427] width 17 height 17
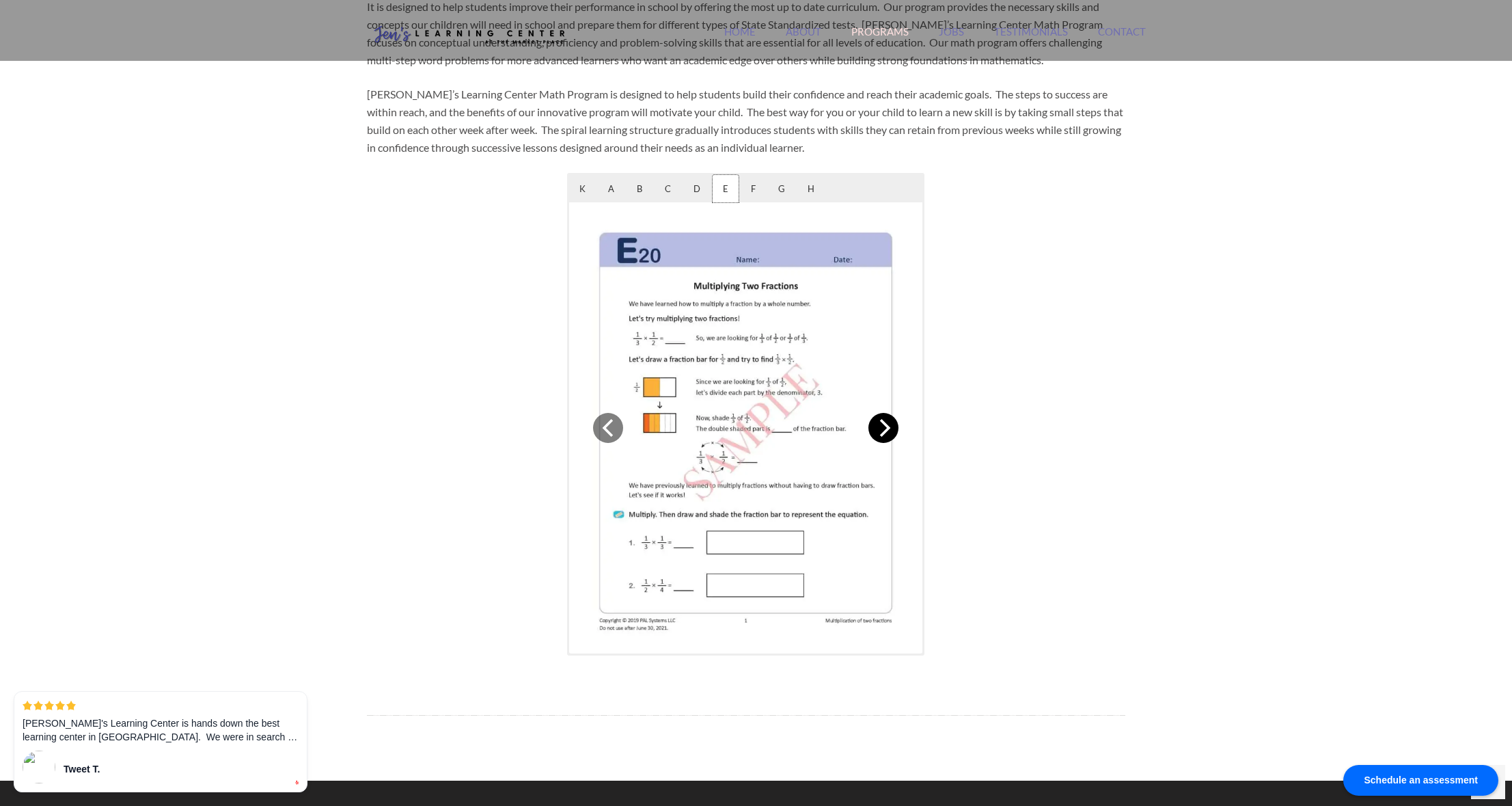
click at [884, 429] on icon "Next" at bounding box center [883, 427] width 17 height 17
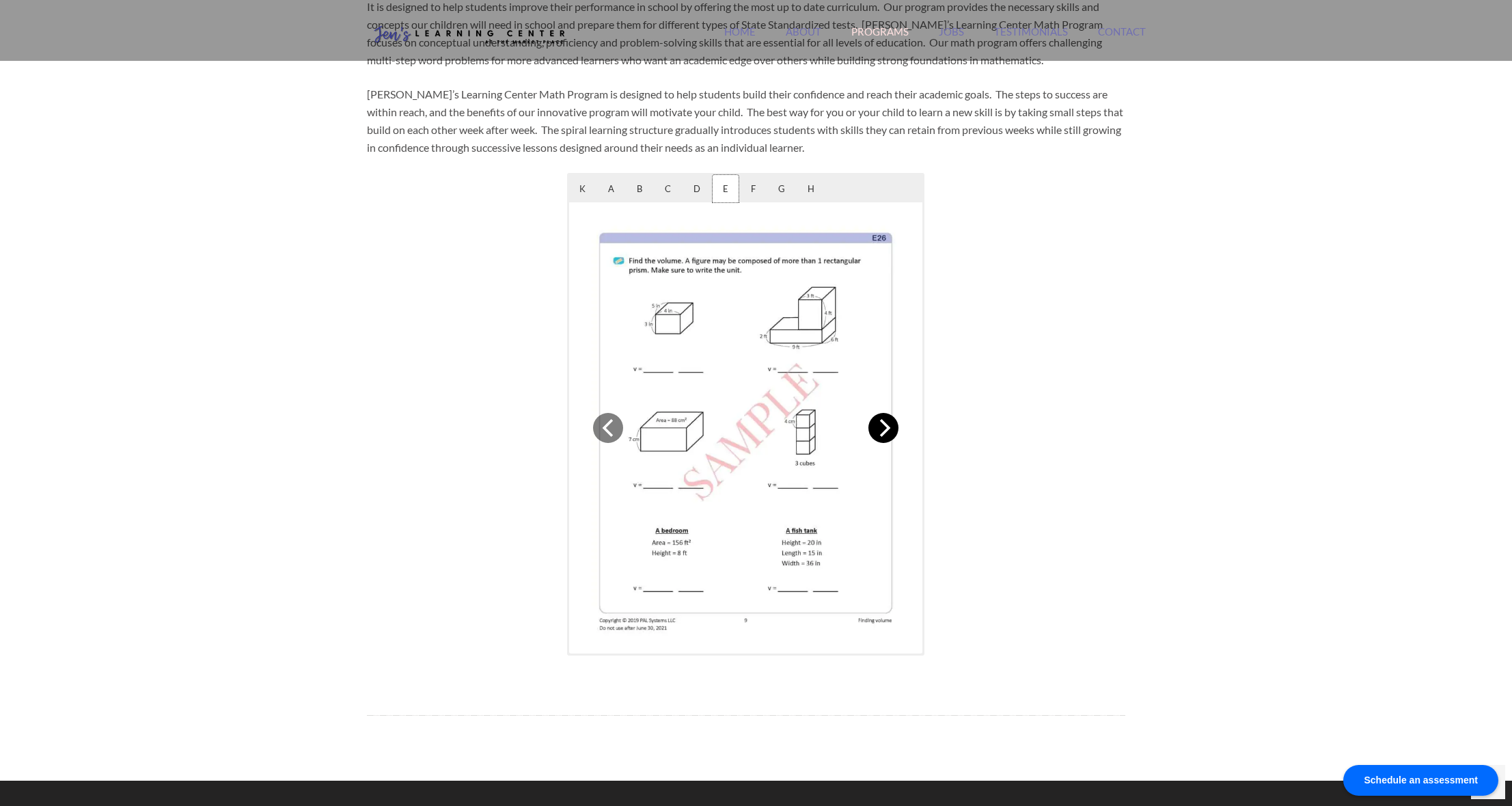
click at [884, 429] on icon "Next" at bounding box center [883, 427] width 17 height 17
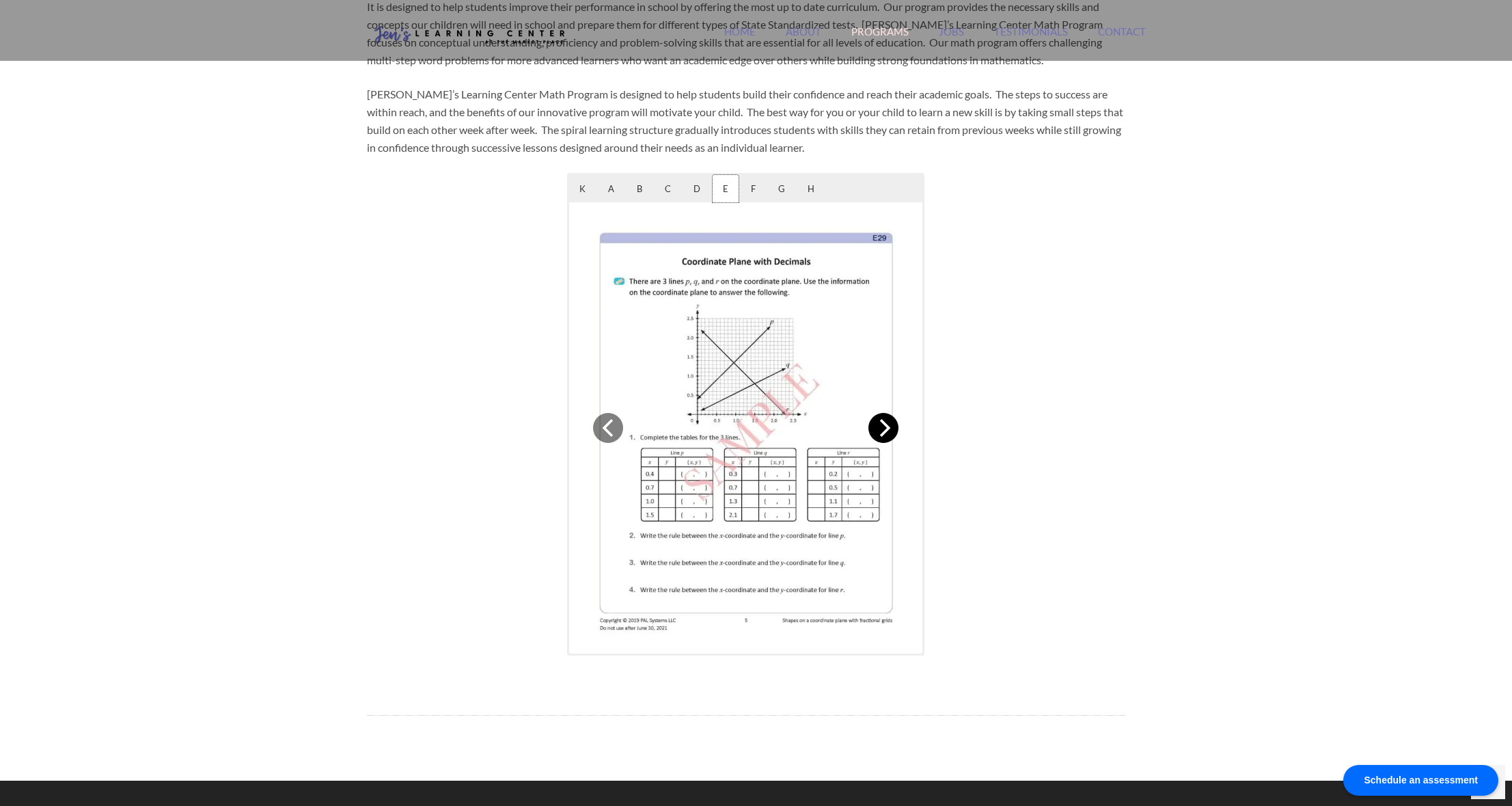
click at [884, 429] on icon "Next" at bounding box center [883, 427] width 17 height 17
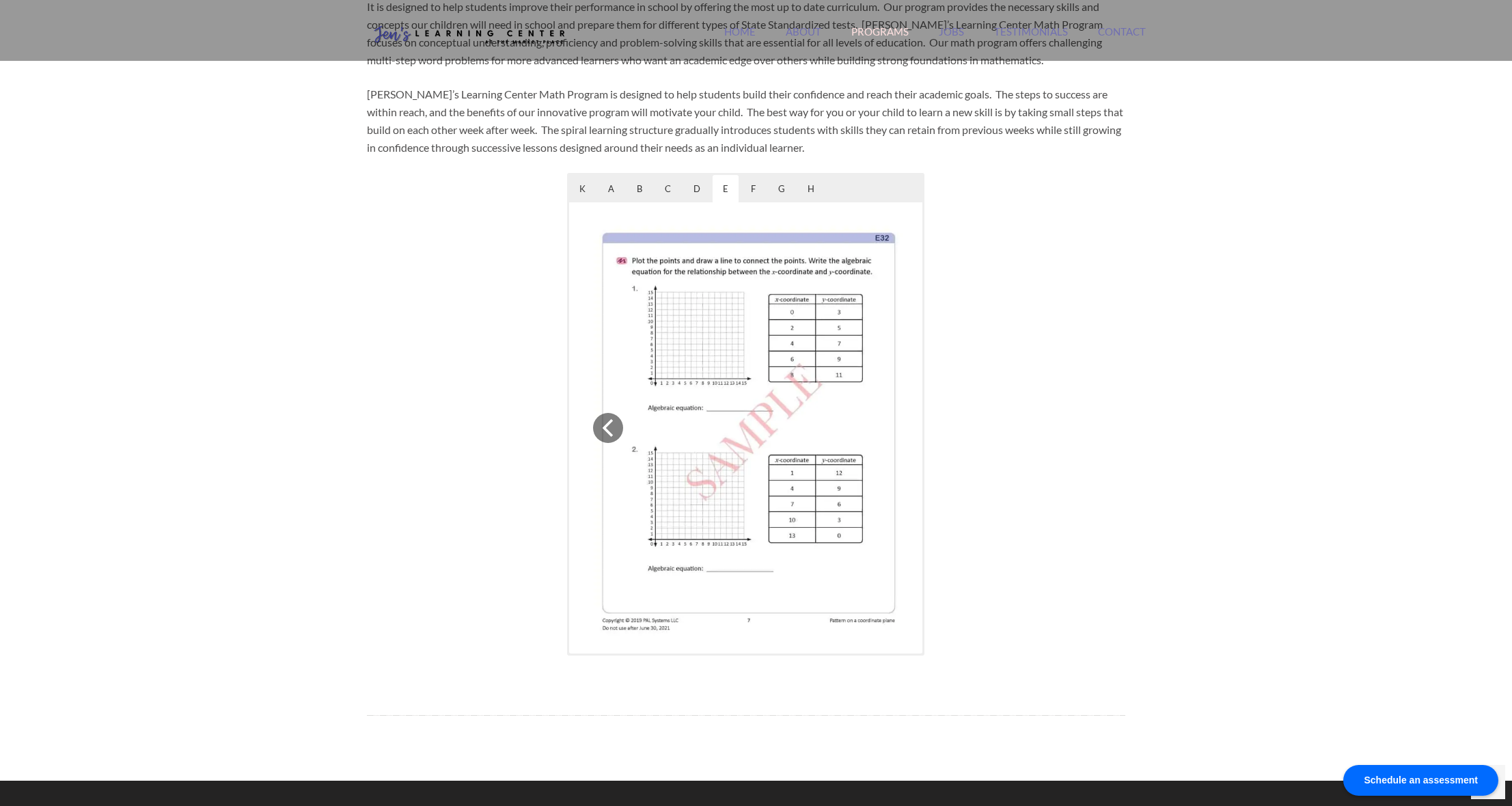
click at [884, 429] on img at bounding box center [749, 428] width 332 height 430
click at [1068, 420] on div at bounding box center [1036, 422] width 179 height 499
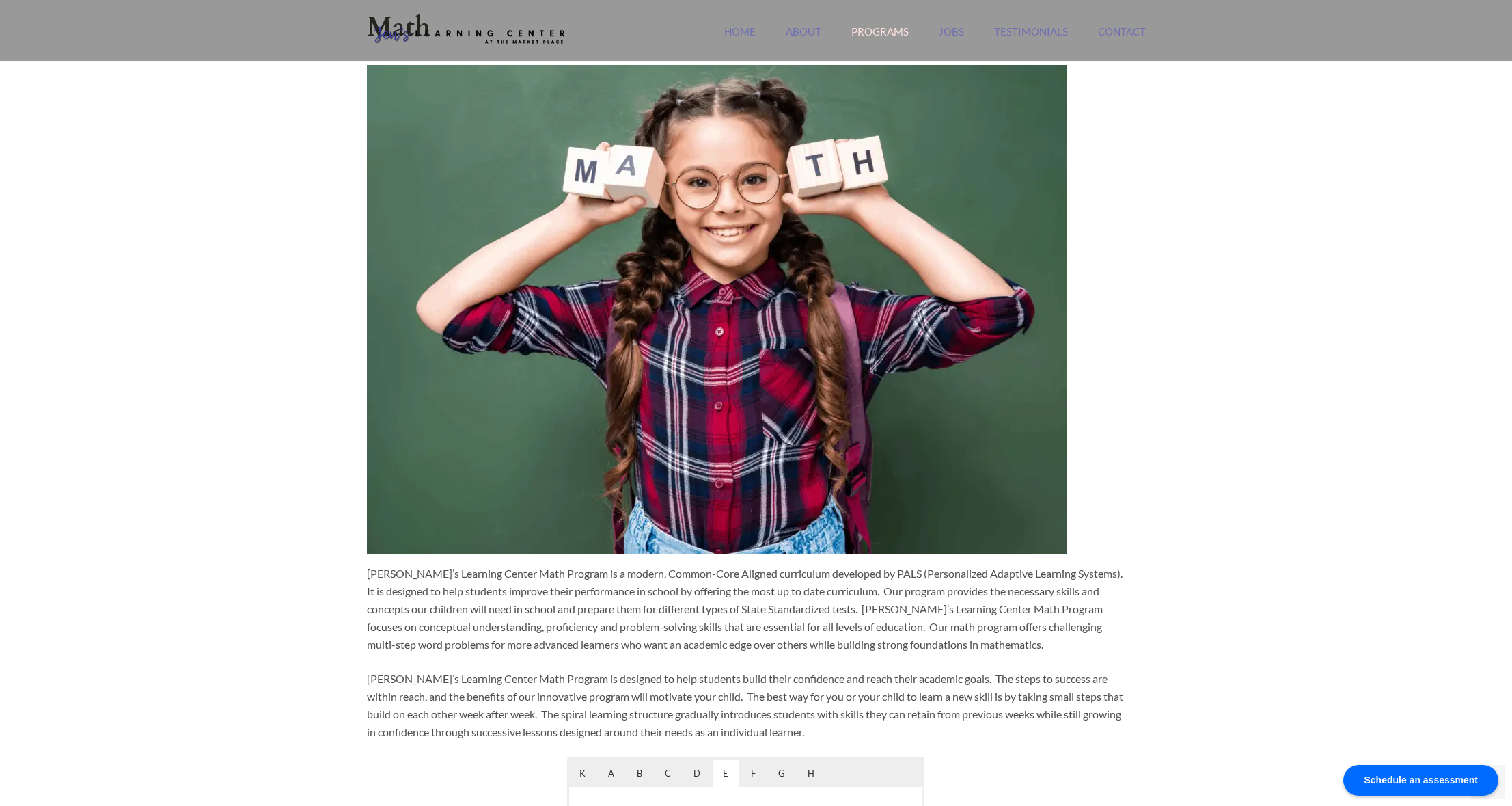
scroll to position [0, 0]
